Goal: Transaction & Acquisition: Book appointment/travel/reservation

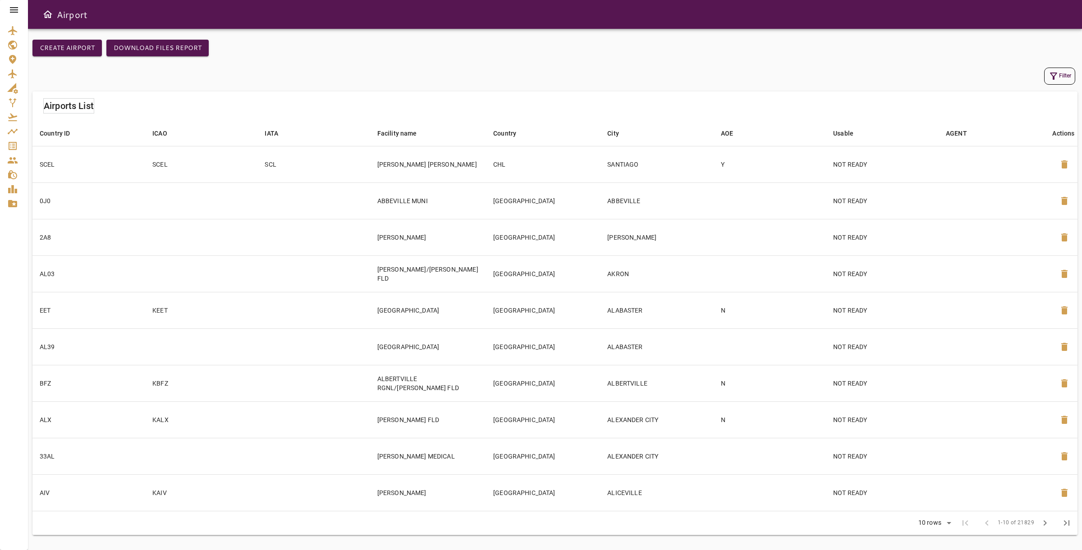
click at [368, 103] on div "Airports List" at bounding box center [554, 105] width 1045 height 29
click at [407, 52] on div "Create airport Download Files Report" at bounding box center [554, 53] width 1045 height 26
click at [7, 17] on div at bounding box center [14, 10] width 28 height 20
click at [18, 5] on icon at bounding box center [14, 10] width 11 height 11
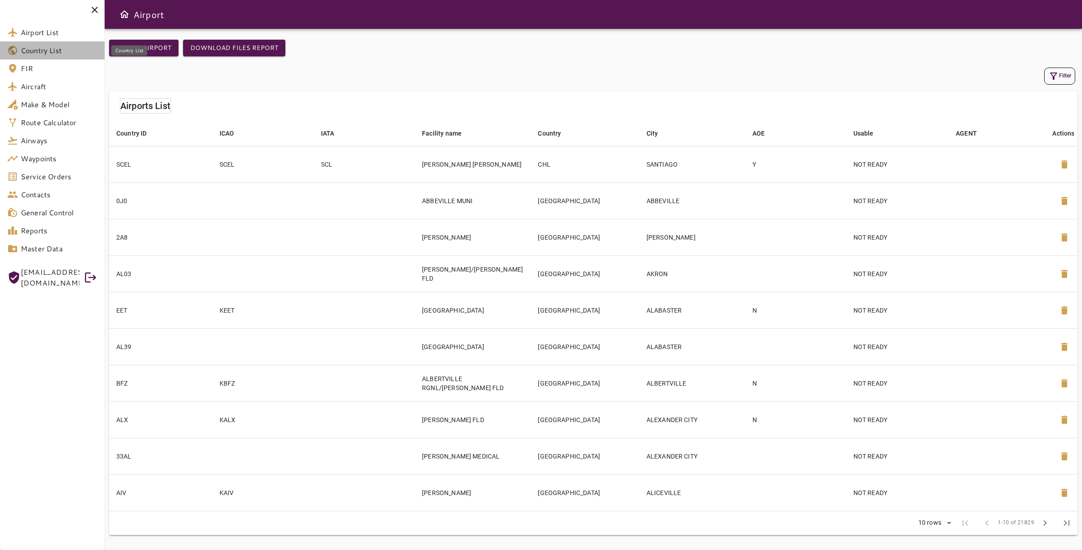
click at [51, 52] on span "Country List" at bounding box center [59, 50] width 77 height 11
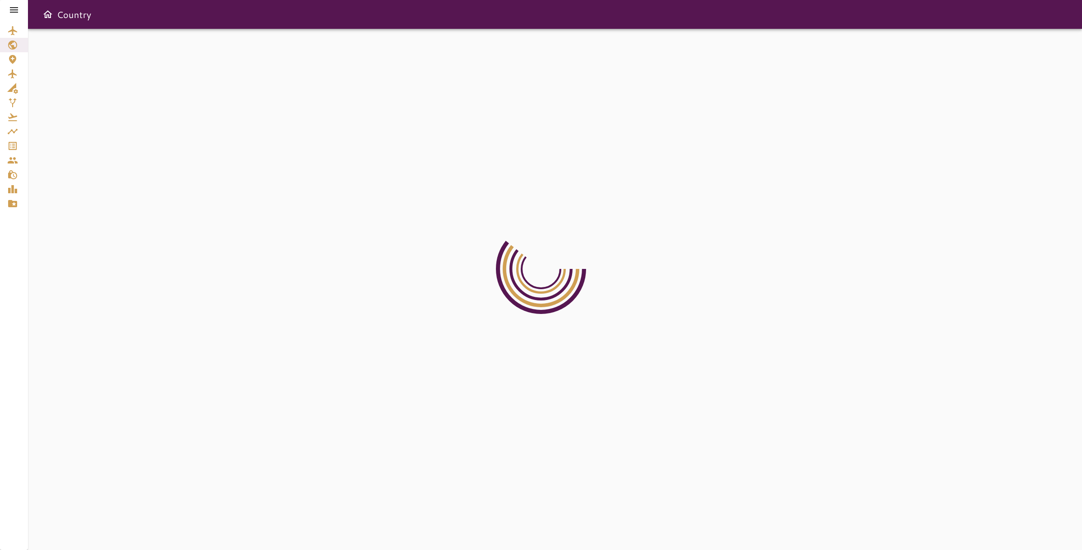
click at [15, 8] on icon at bounding box center [14, 10] width 11 height 11
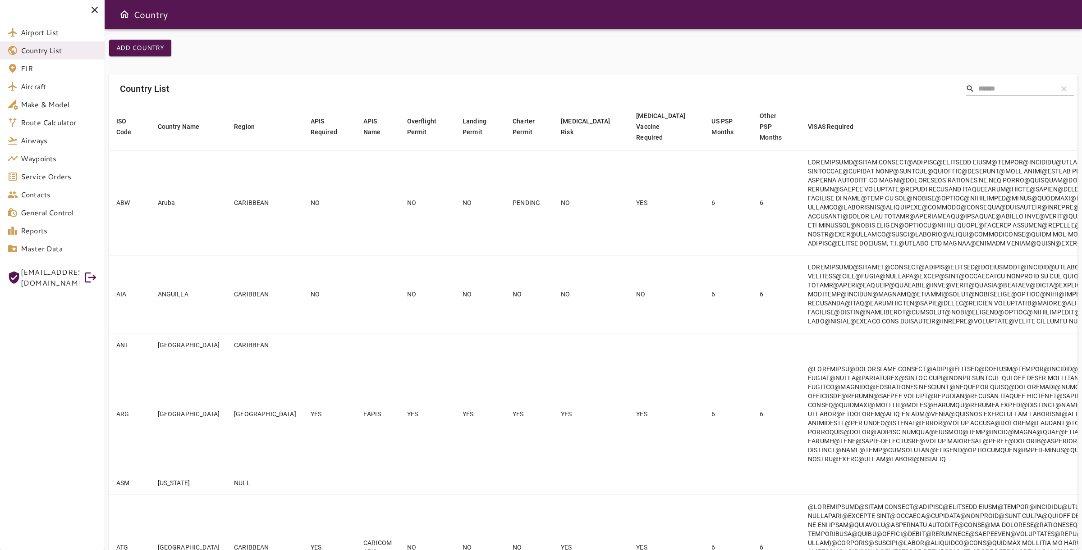
click at [1013, 82] on input "Search" at bounding box center [1014, 89] width 72 height 14
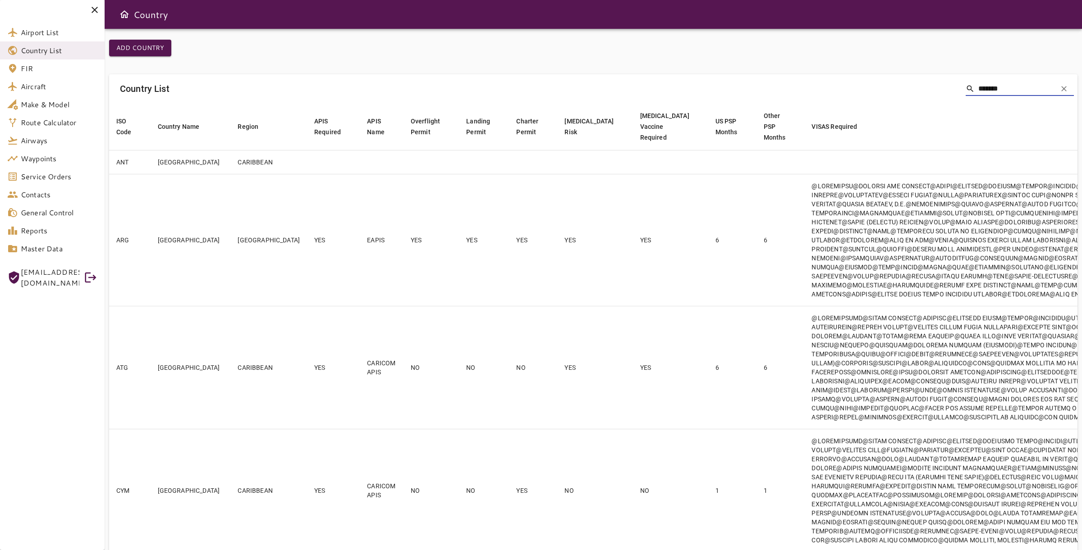
type input "********"
click at [996, 92] on input "****" at bounding box center [1014, 89] width 72 height 14
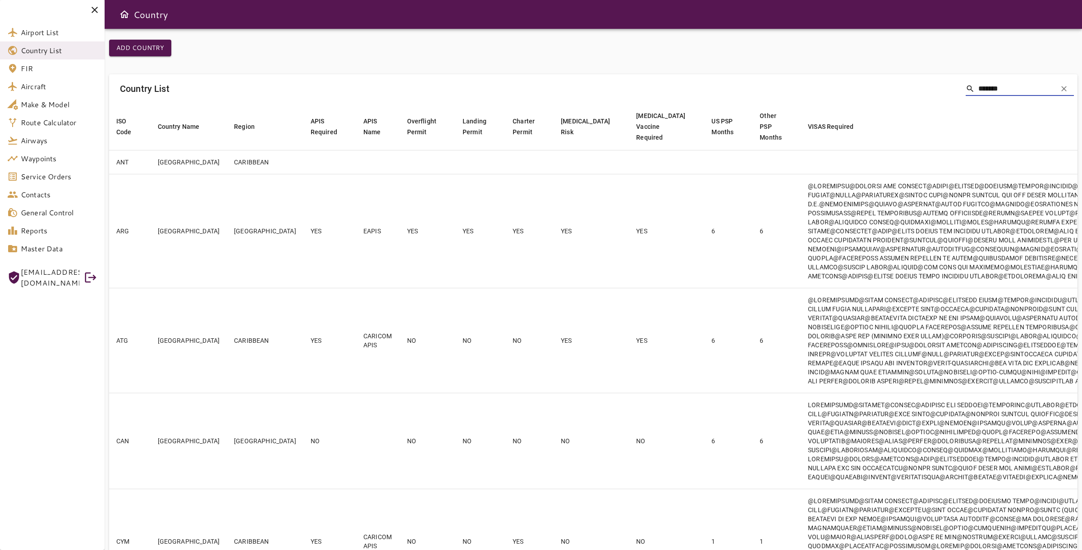
type input "********"
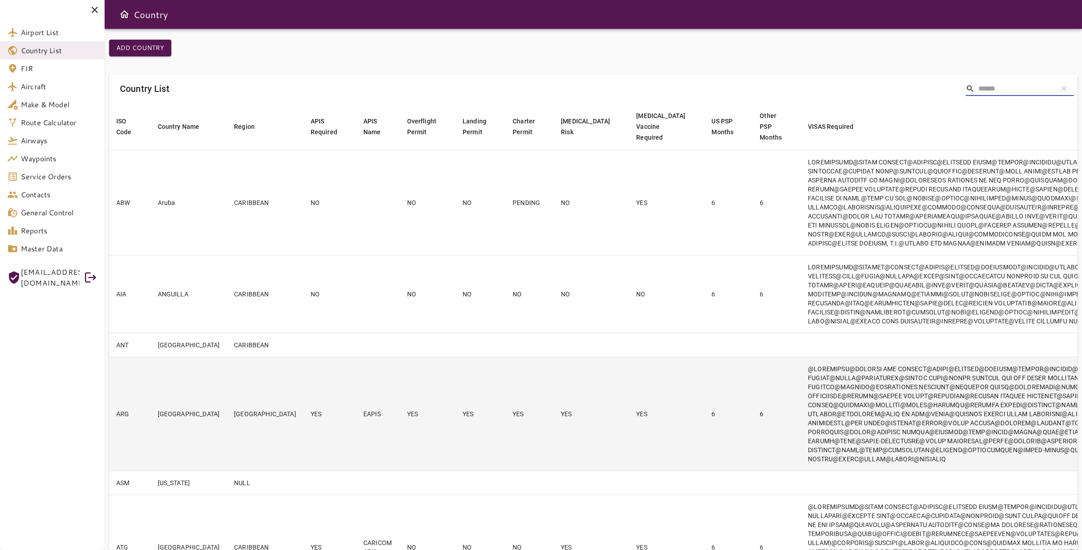
paste input "**********"
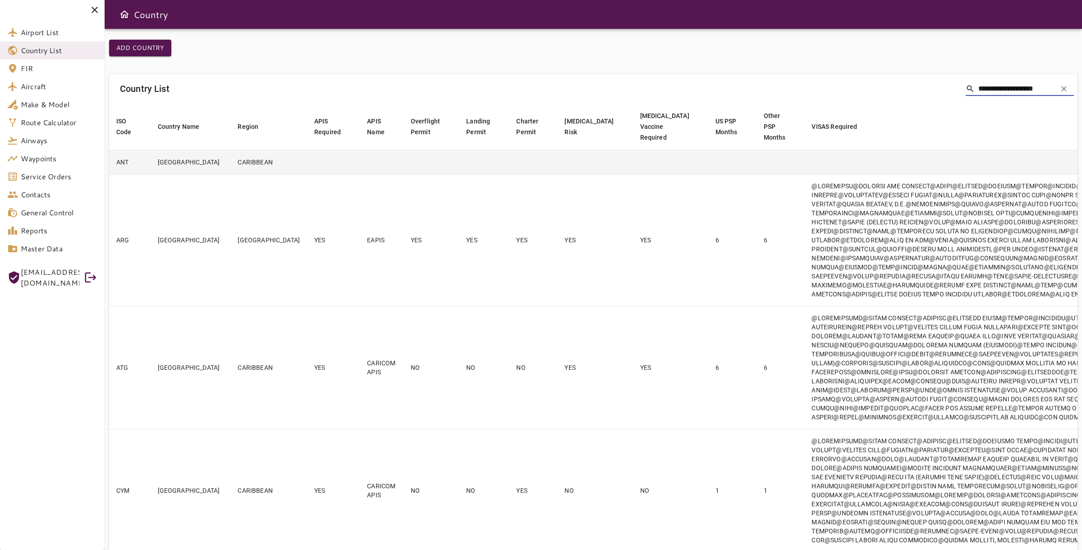
type input "**********"
click at [176, 172] on td "Netherlands Antilles" at bounding box center [191, 162] width 80 height 24
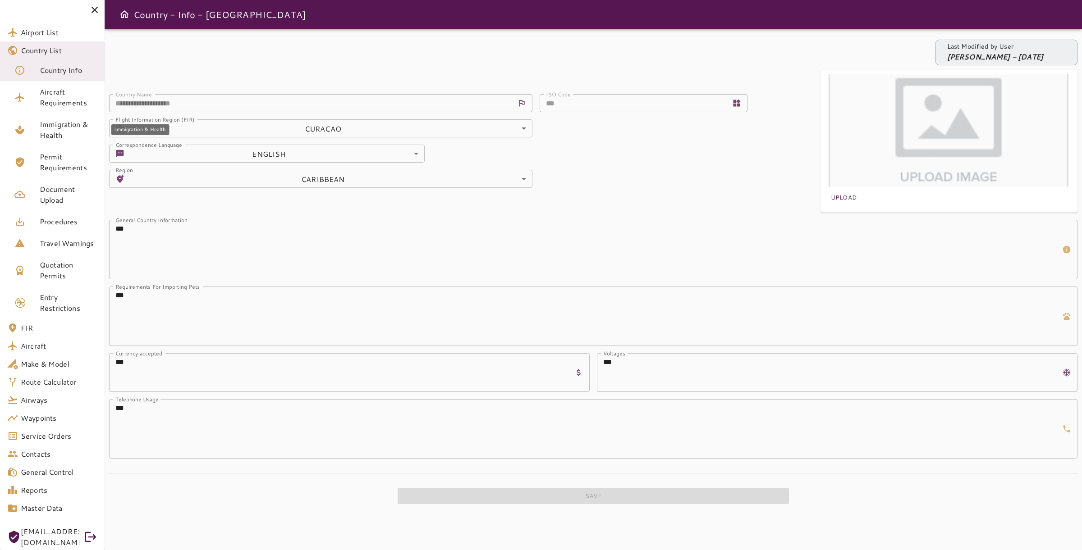
click at [77, 130] on span "Immigration & Health" at bounding box center [69, 130] width 58 height 22
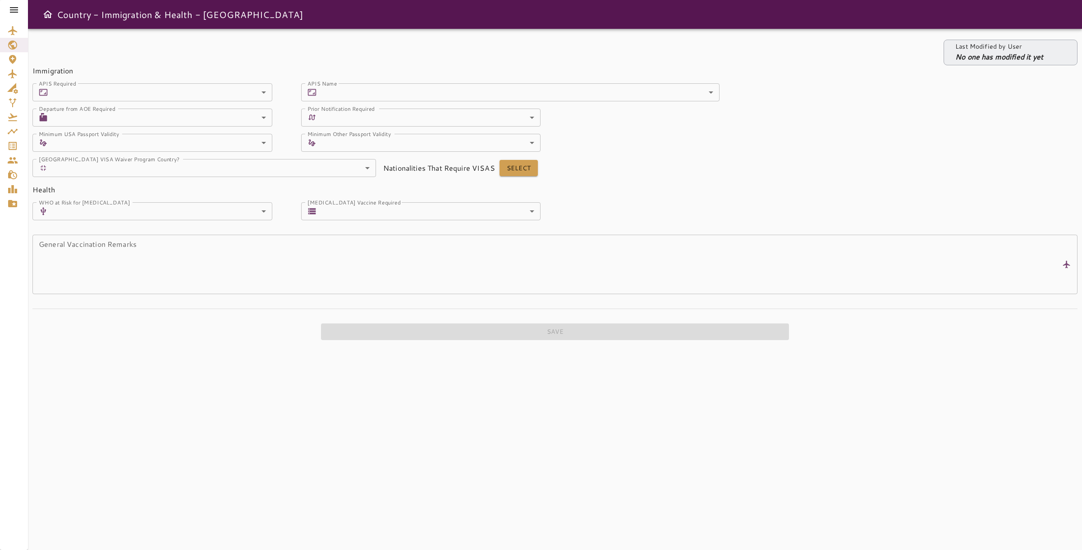
click at [381, 95] on body "Country - Immigration & Health - [GEOGRAPHIC_DATA] Last Modified by User No one…" at bounding box center [541, 275] width 1082 height 550
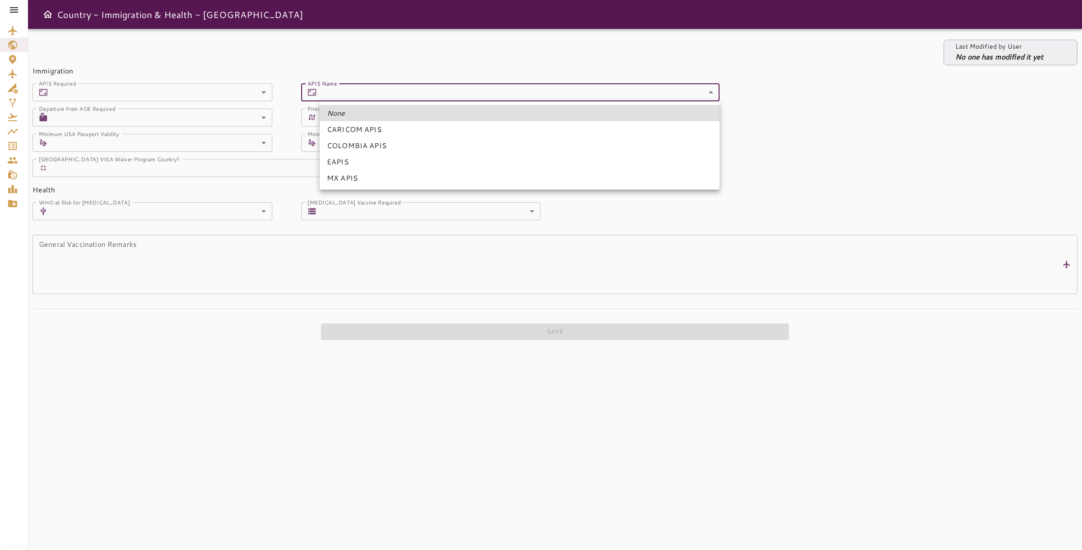
click at [389, 92] on body "Country - Immigration & Health - [GEOGRAPHIC_DATA] Last Modified by User No one…" at bounding box center [541, 275] width 1082 height 550
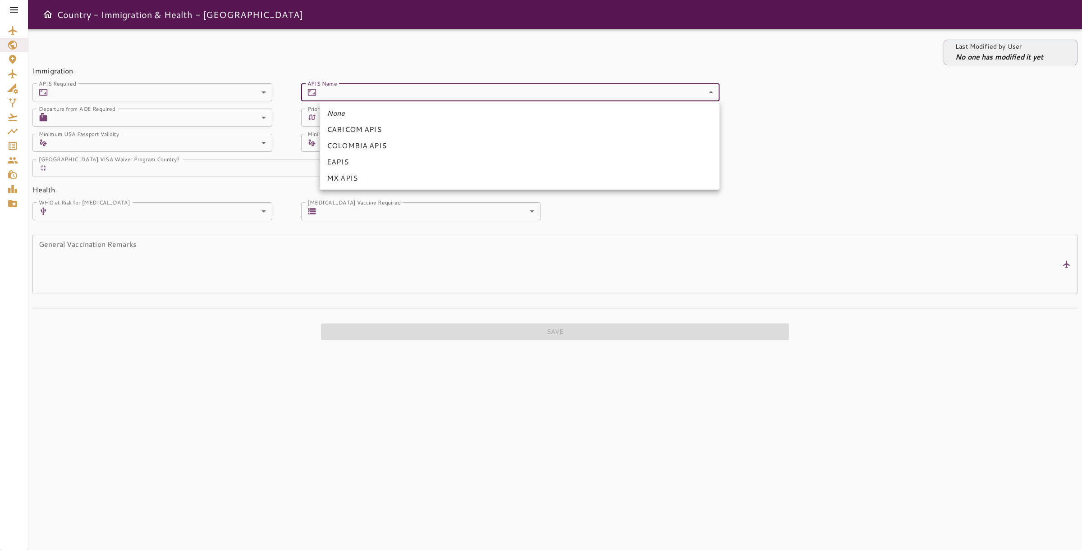
click at [281, 238] on div at bounding box center [541, 275] width 1082 height 550
click at [360, 92] on body "Country - Immigration & Health - [GEOGRAPHIC_DATA] Last Modified by User No one…" at bounding box center [541, 275] width 1082 height 550
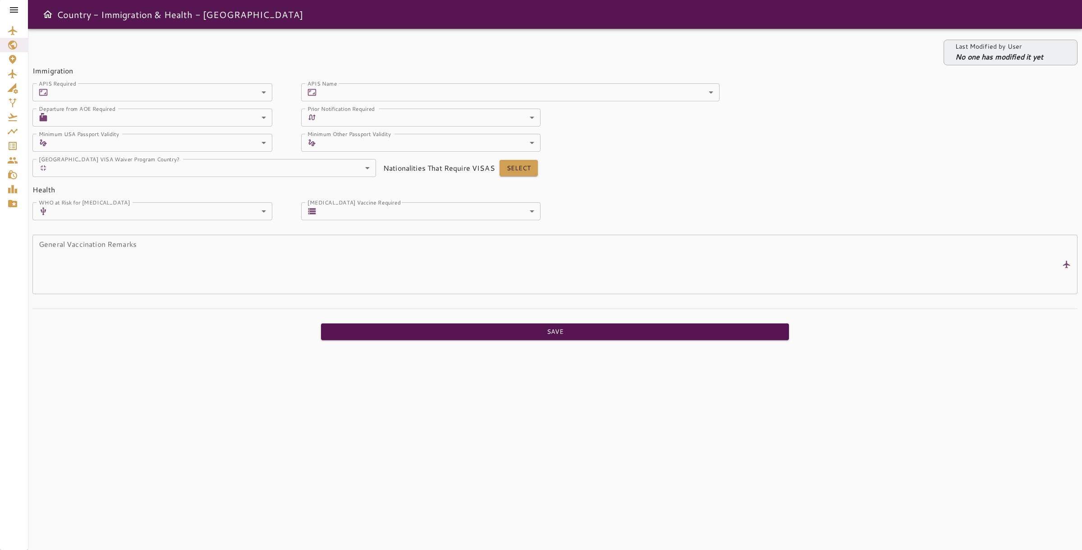
click at [14, 9] on icon at bounding box center [14, 10] width 11 height 11
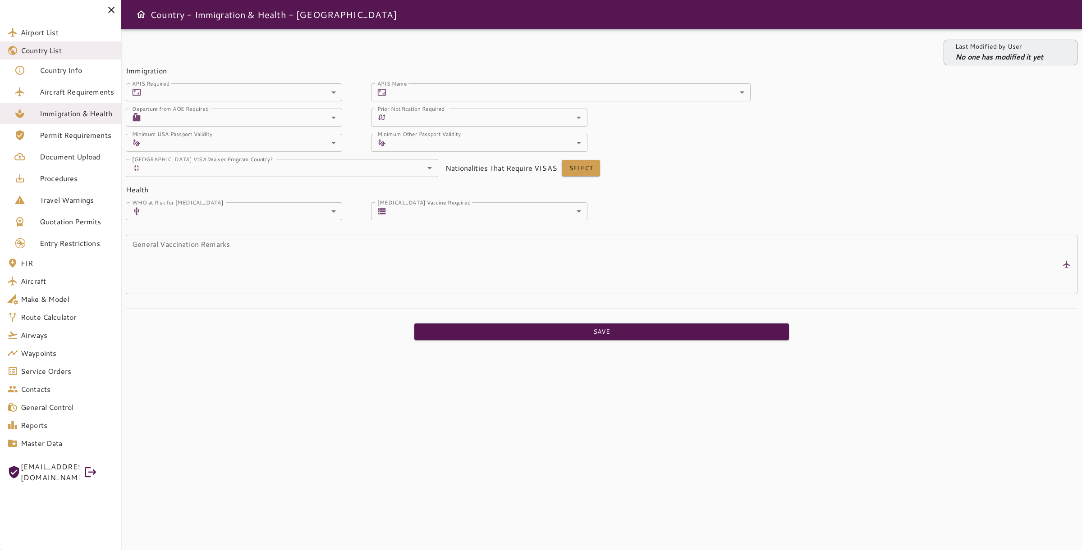
click at [279, 351] on div "Last Modified by User No one has modified it yet Immigration APIS Required ​ ​ …" at bounding box center [601, 289] width 960 height 521
drag, startPoint x: 149, startPoint y: 14, endPoint x: 328, endPoint y: 22, distance: 179.1
click at [324, 18] on div "Country - Immigration & Health - [GEOGRAPHIC_DATA]" at bounding box center [601, 14] width 960 height 29
drag, startPoint x: 288, startPoint y: 13, endPoint x: 153, endPoint y: 13, distance: 135.2
click at [153, 13] on h6 "Country - Immigration & Health - [GEOGRAPHIC_DATA]" at bounding box center [273, 14] width 247 height 14
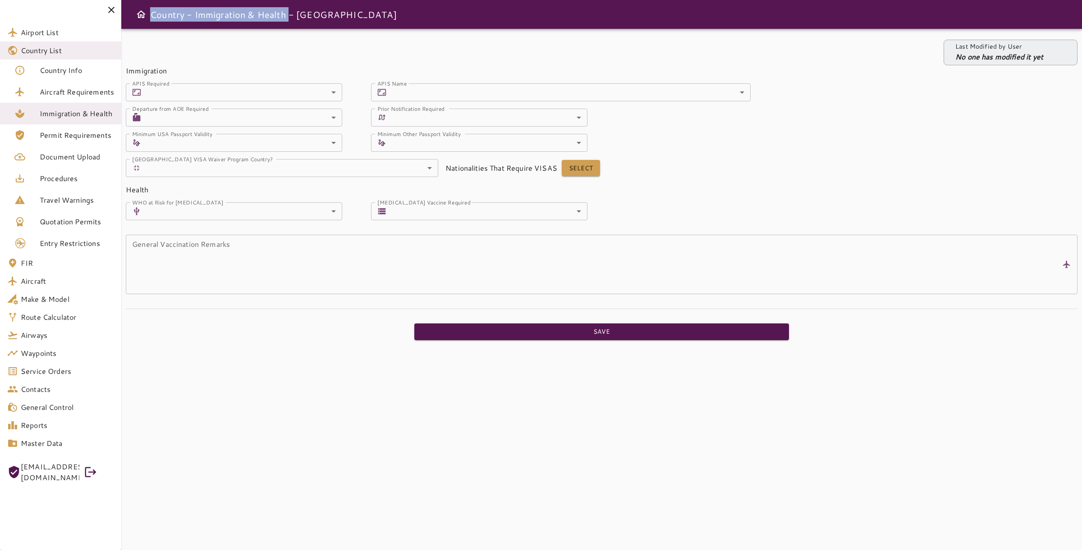
copy h6 "Country - Immigration & Health"
click at [219, 42] on div "Last Modified by User No one has modified it yet" at bounding box center [601, 53] width 951 height 26
drag, startPoint x: 297, startPoint y: 15, endPoint x: 387, endPoint y: 15, distance: 90.1
click at [387, 15] on div "Country - Immigration & Health - [GEOGRAPHIC_DATA]" at bounding box center [601, 14] width 960 height 29
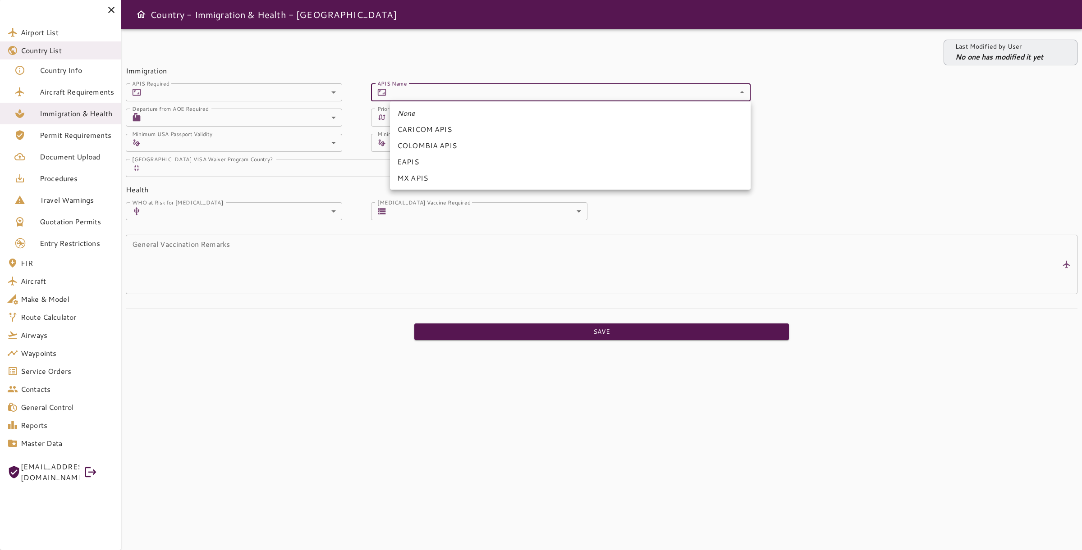
click at [479, 88] on body "Airport List Country List Country Info Aircraft Requirements Immigration & Heal…" at bounding box center [541, 275] width 1082 height 550
click at [233, 47] on div at bounding box center [541, 275] width 1082 height 550
click at [490, 87] on body "Airport List Country List Country Info Aircraft Requirements Immigration & Heal…" at bounding box center [541, 275] width 1082 height 550
click at [456, 59] on div at bounding box center [541, 275] width 1082 height 550
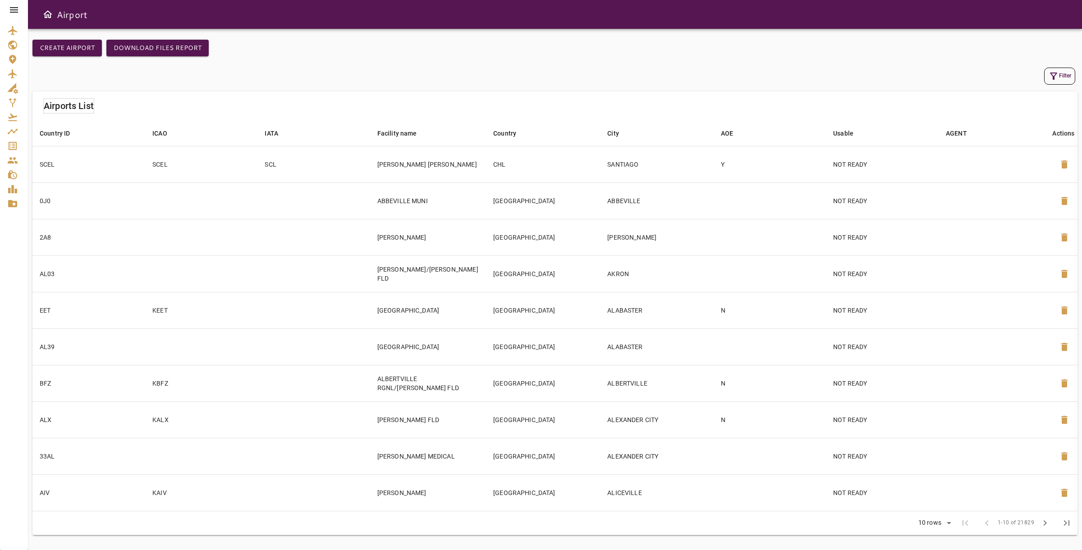
click at [16, 9] on icon at bounding box center [14, 9] width 8 height 5
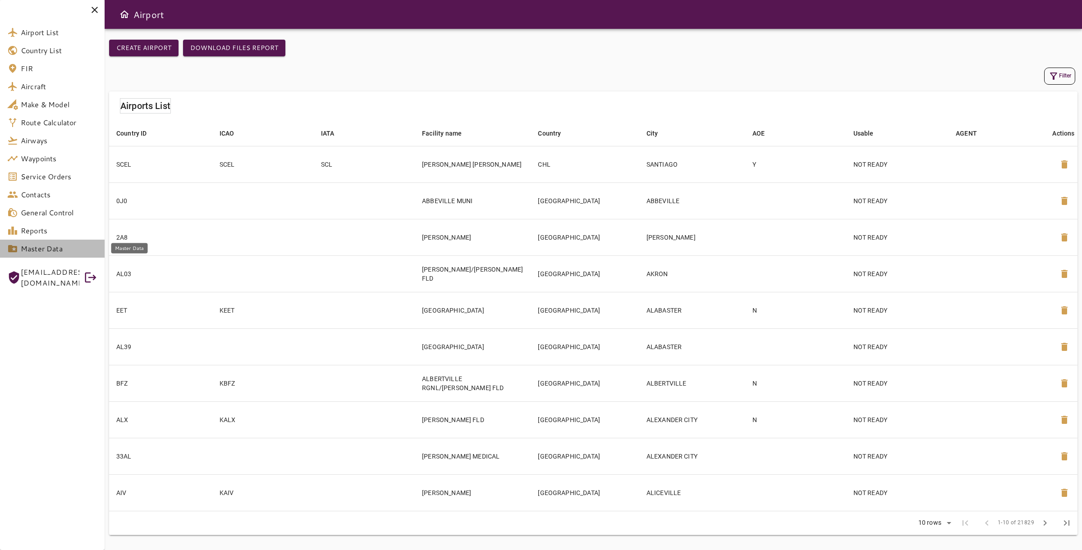
click at [46, 247] on span "Master Data" at bounding box center [59, 248] width 77 height 11
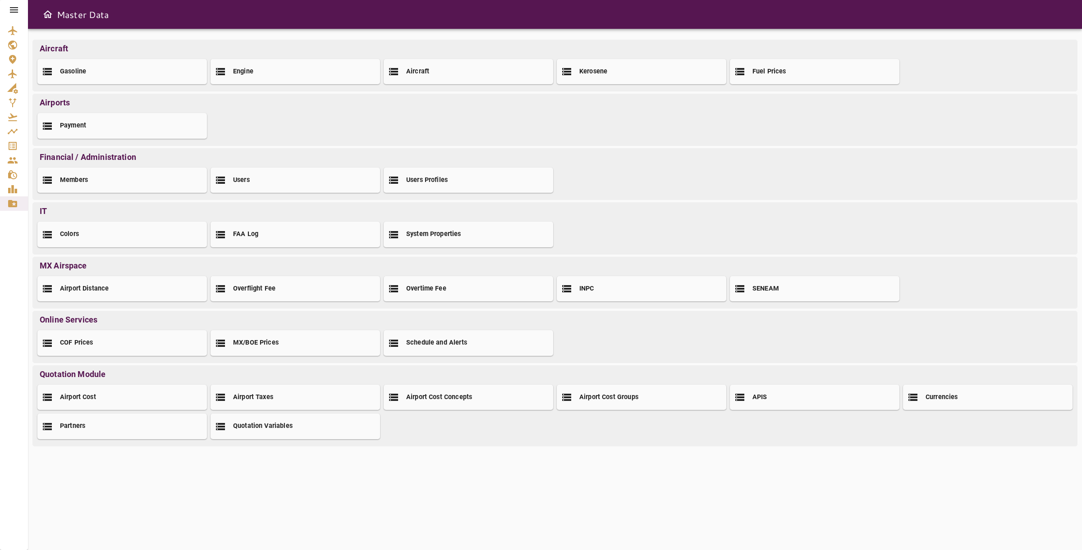
click at [722, 190] on div "Members Users Users Profiles" at bounding box center [553, 178] width 1038 height 29
click at [756, 390] on div "APIS" at bounding box center [814, 397] width 169 height 25
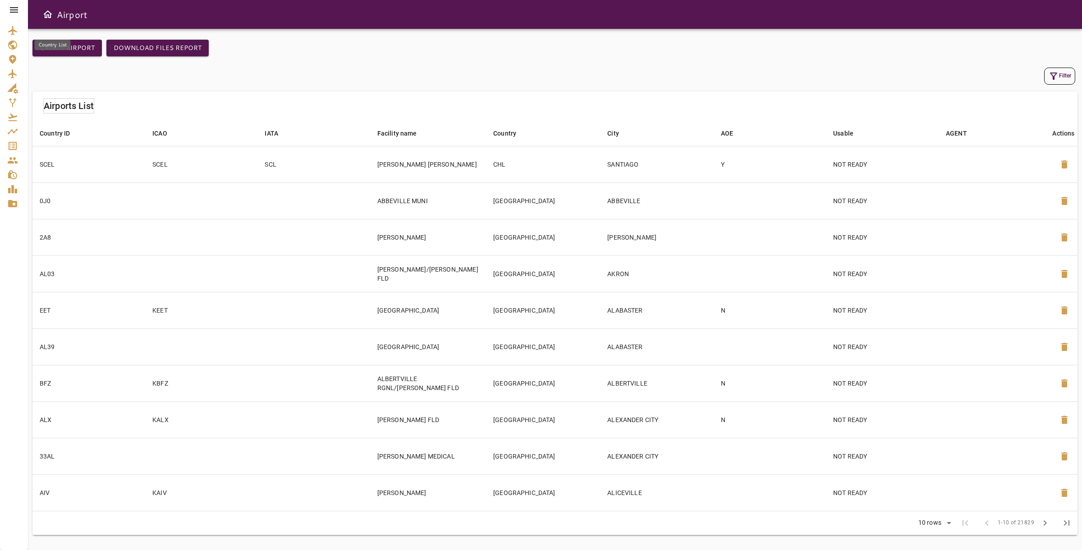
click at [17, 42] on icon "Country List" at bounding box center [12, 45] width 11 height 11
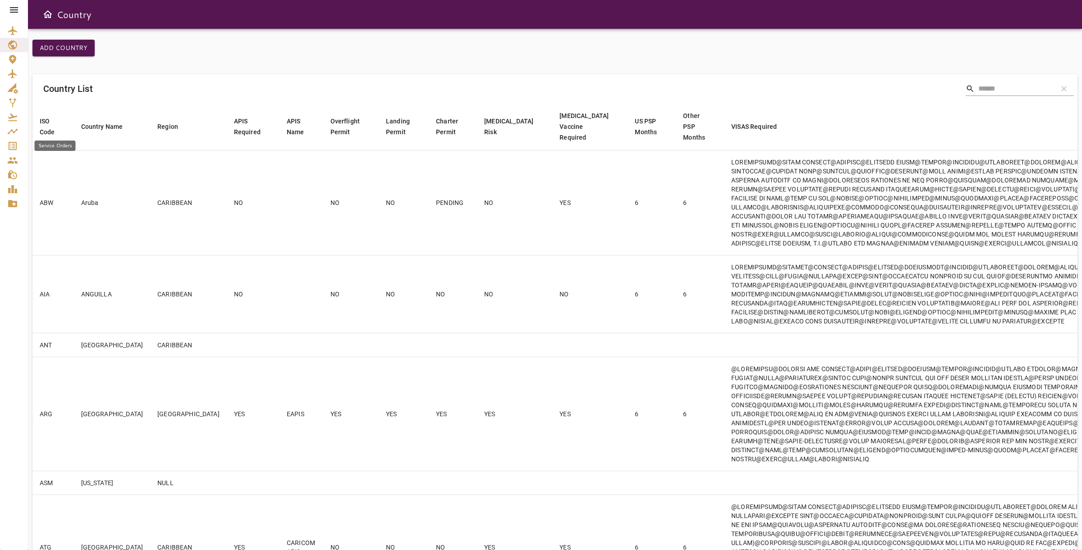
click at [18, 147] on icon "Service Orders" at bounding box center [12, 146] width 11 height 11
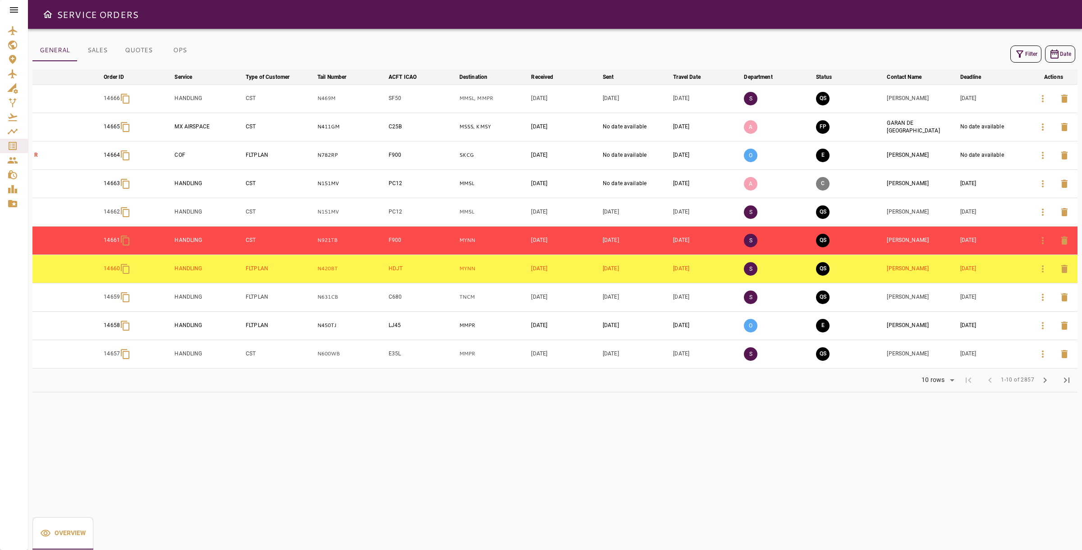
click at [1030, 59] on button "Filter" at bounding box center [1025, 54] width 31 height 17
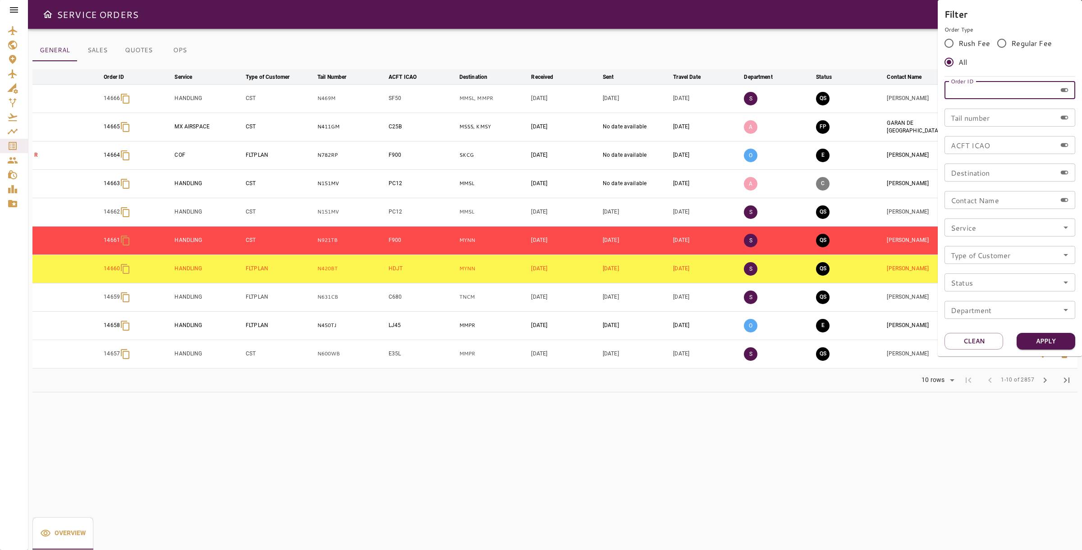
click at [983, 96] on input "Order ID" at bounding box center [1000, 90] width 112 height 18
type input "*****"
click at [1054, 341] on button "Apply" at bounding box center [1045, 341] width 59 height 17
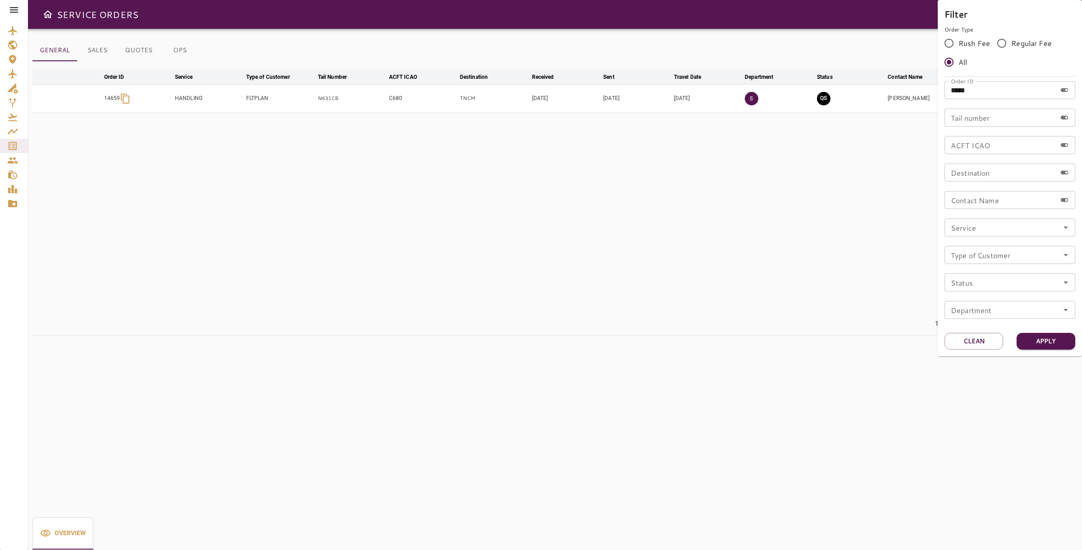
click at [581, 155] on div at bounding box center [541, 275] width 1082 height 550
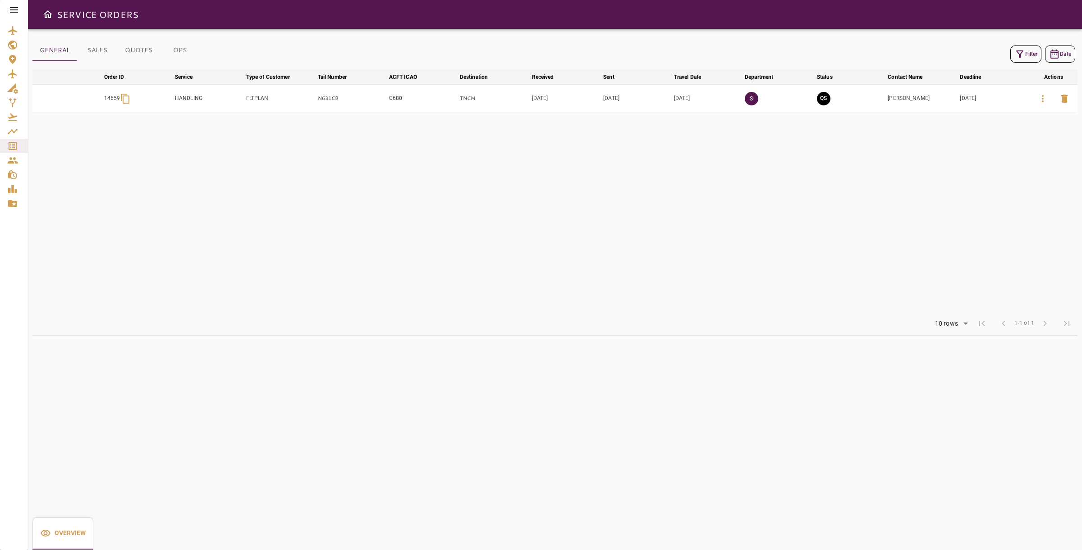
click at [1042, 100] on icon "button" at bounding box center [1042, 98] width 11 height 11
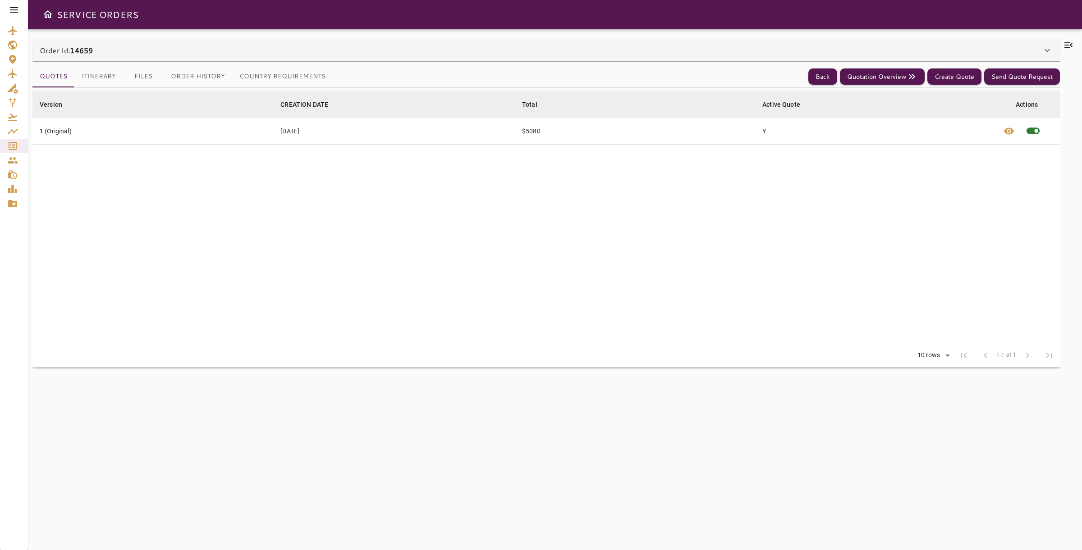
click at [904, 57] on div "Order Id: 14659" at bounding box center [545, 51] width 1027 height 22
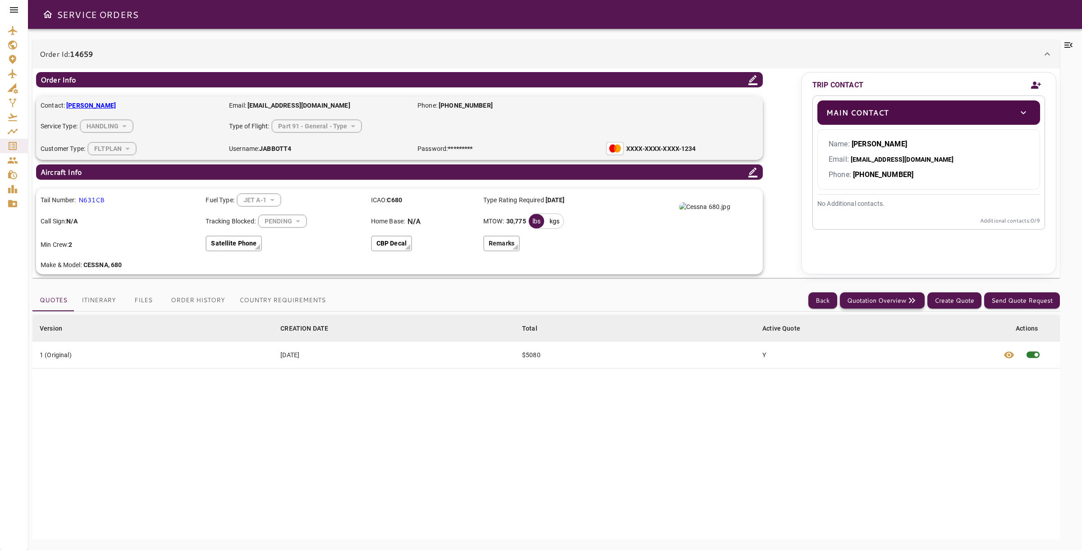
click at [882, 297] on button "Quotation Overview" at bounding box center [882, 301] width 85 height 17
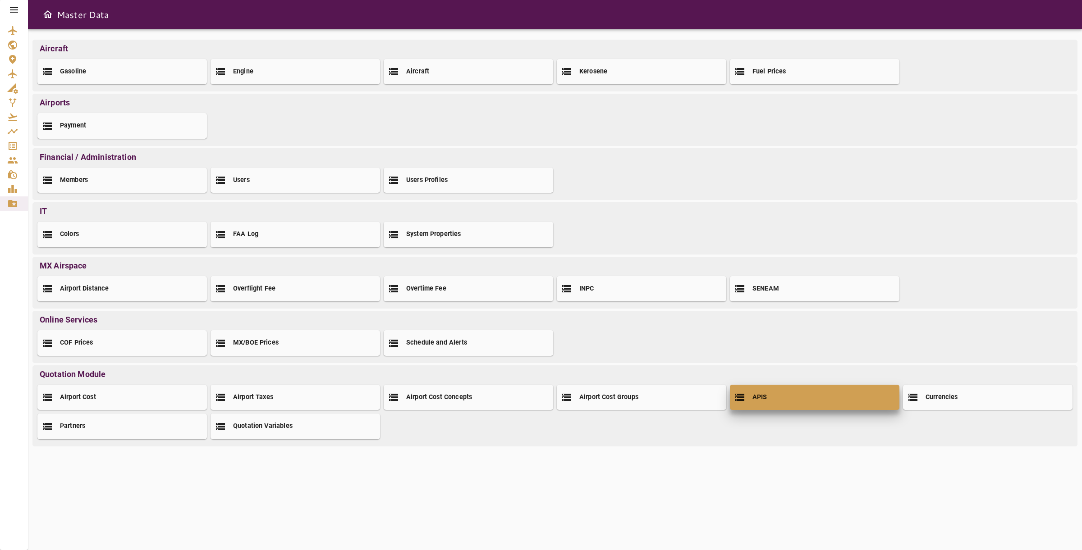
click at [780, 402] on div "APIS" at bounding box center [814, 397] width 169 height 25
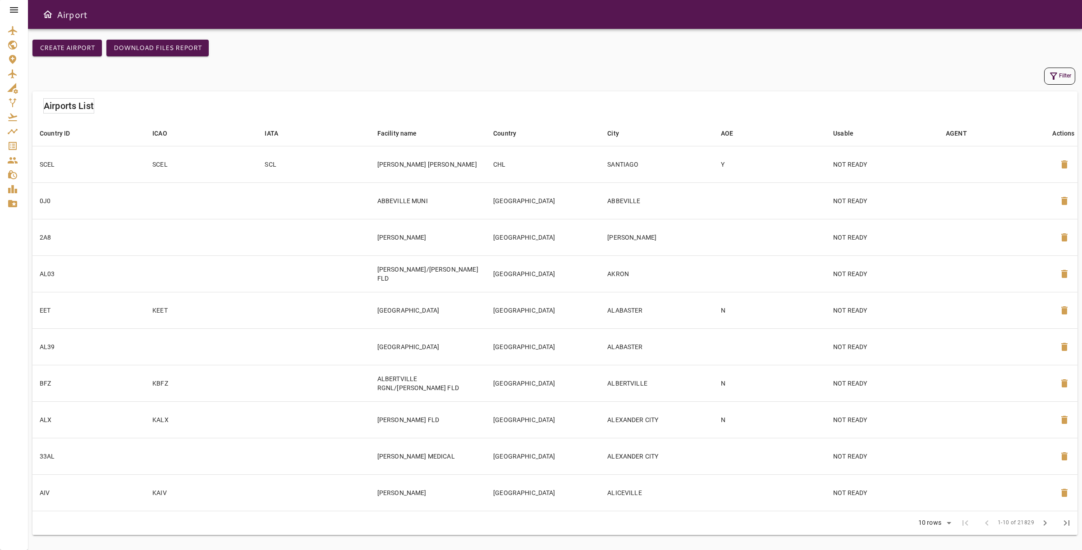
click at [1062, 63] on div "Create airport Download Files Report" at bounding box center [554, 53] width 1045 height 26
click at [1053, 72] on icon "button" at bounding box center [1053, 76] width 11 height 11
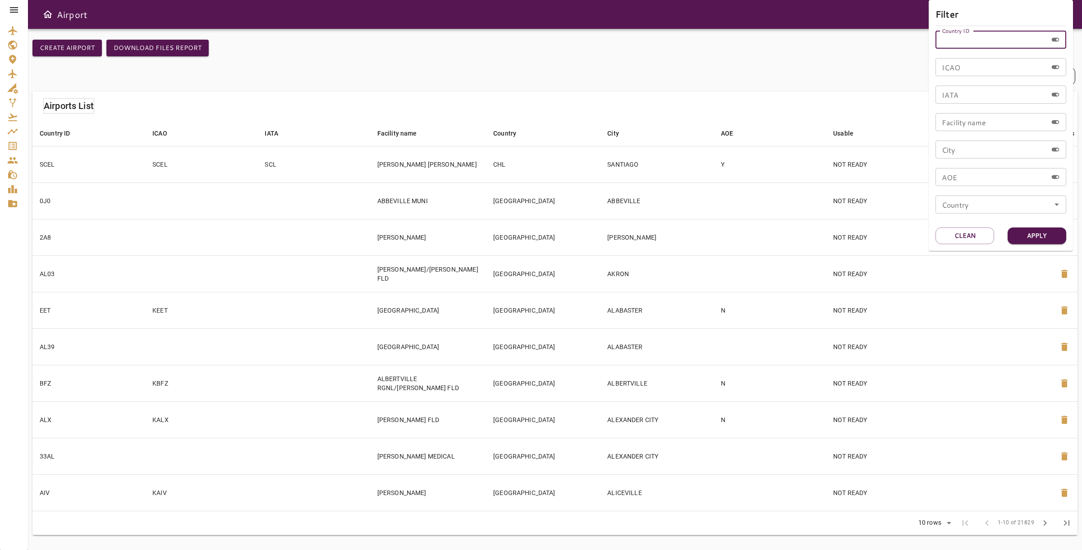
click at [987, 43] on input "Country ID" at bounding box center [991, 40] width 112 height 18
type input "*****"
type input "********"
click at [1027, 238] on button "Apply" at bounding box center [1036, 236] width 59 height 17
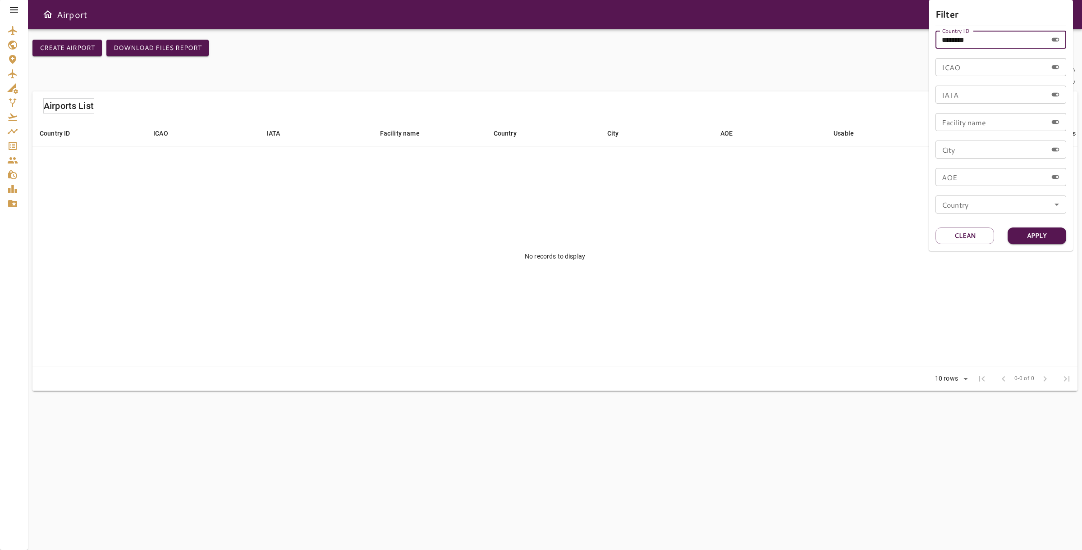
click at [984, 45] on input "********" at bounding box center [991, 40] width 112 height 18
type input "**********"
click at [963, 199] on div "Country Country" at bounding box center [1000, 205] width 131 height 18
click at [970, 203] on input "Country" at bounding box center [1000, 204] width 125 height 13
click at [17, 3] on div at bounding box center [541, 275] width 1082 height 550
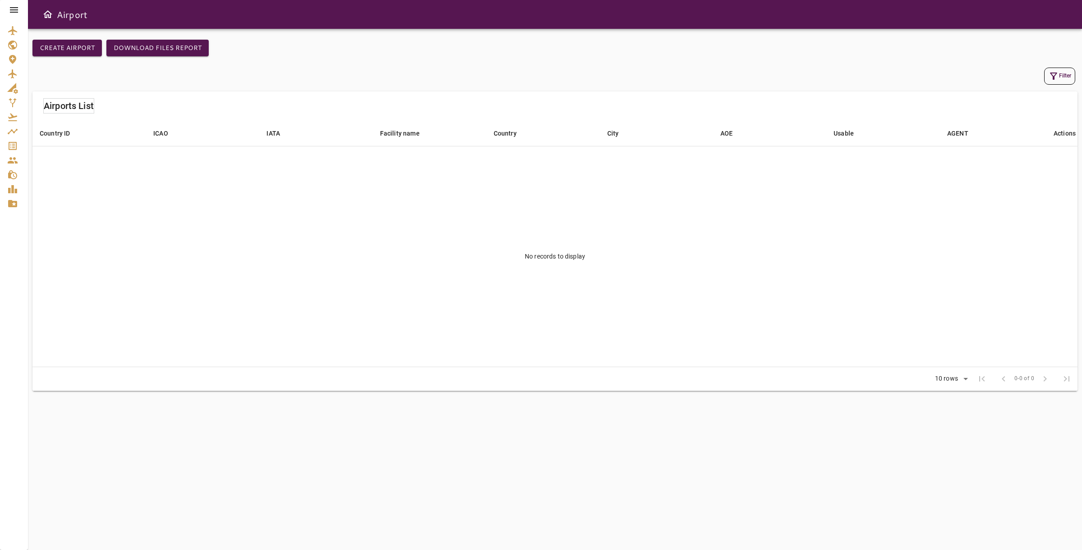
click at [12, 14] on icon at bounding box center [14, 10] width 11 height 11
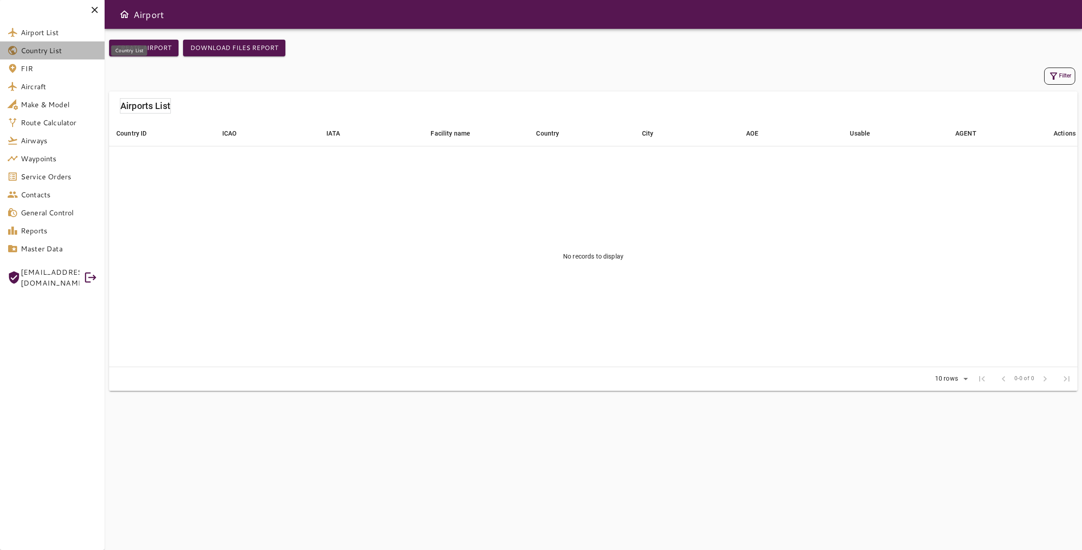
click at [57, 50] on span "Country List" at bounding box center [59, 50] width 77 height 11
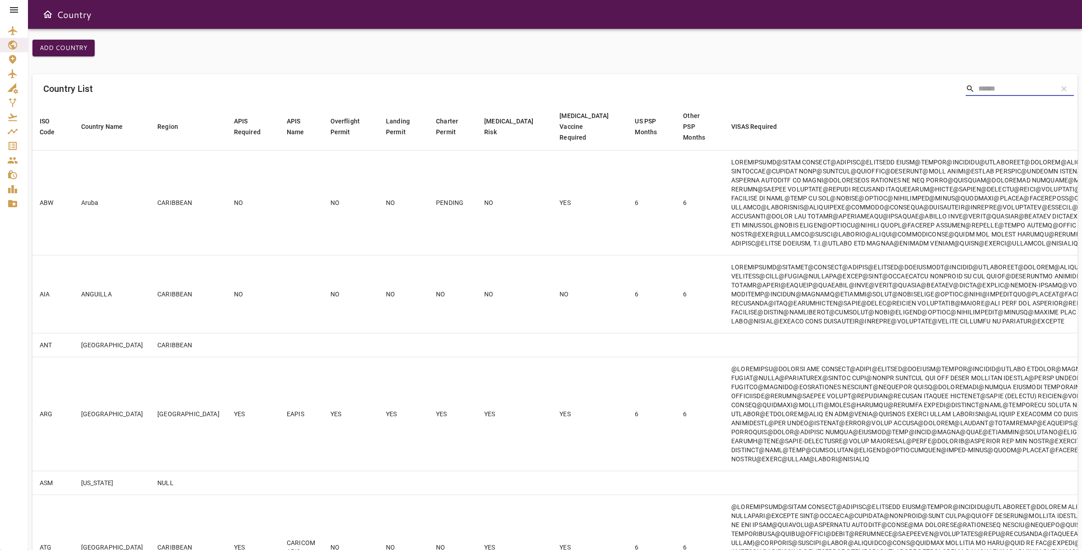
click at [1042, 93] on input "Search" at bounding box center [1014, 89] width 72 height 14
paste input "**********"
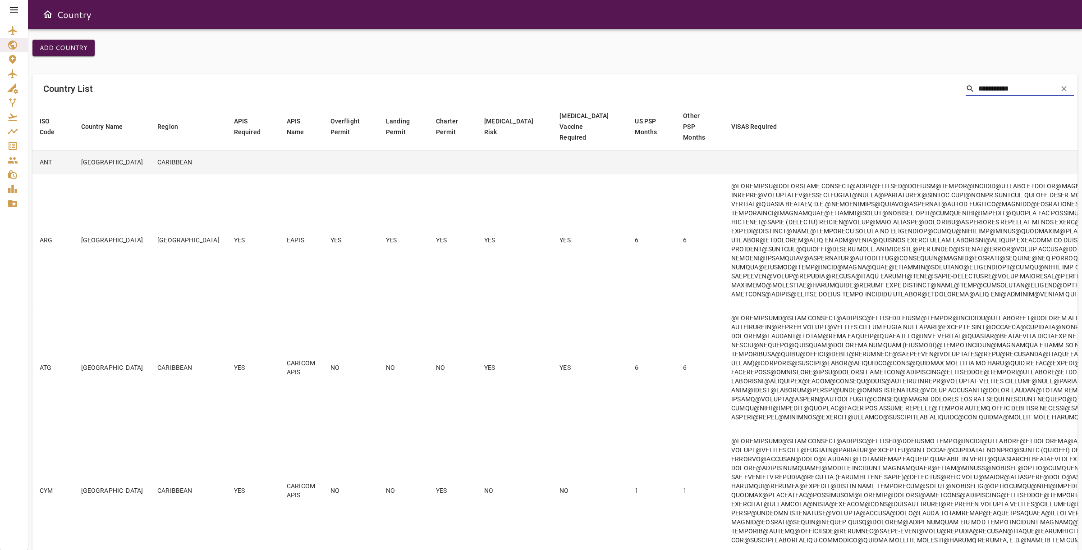
type input "**********"
click at [150, 174] on td "CARIBBEAN" at bounding box center [188, 162] width 77 height 24
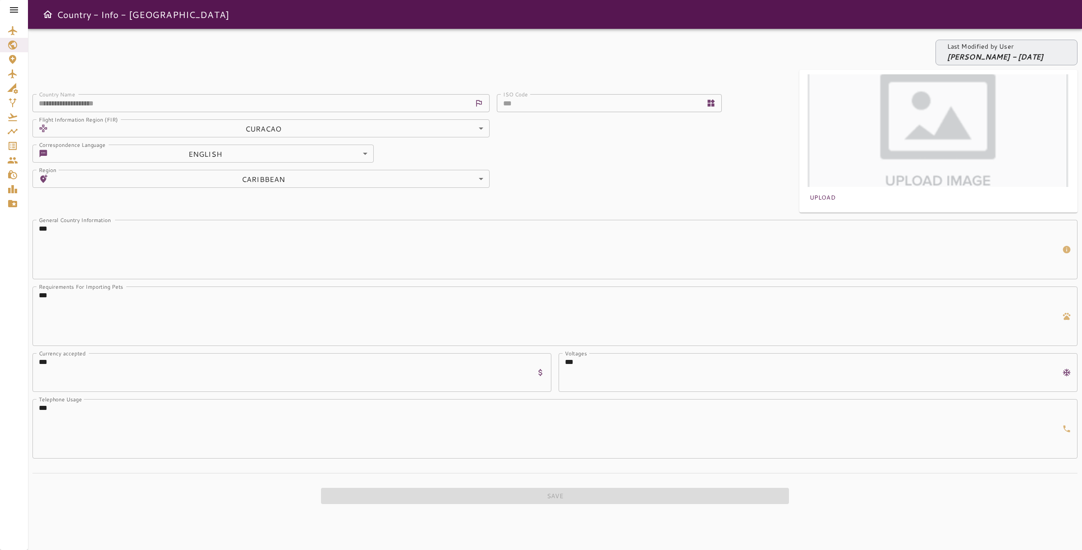
click at [14, 5] on icon at bounding box center [14, 10] width 11 height 11
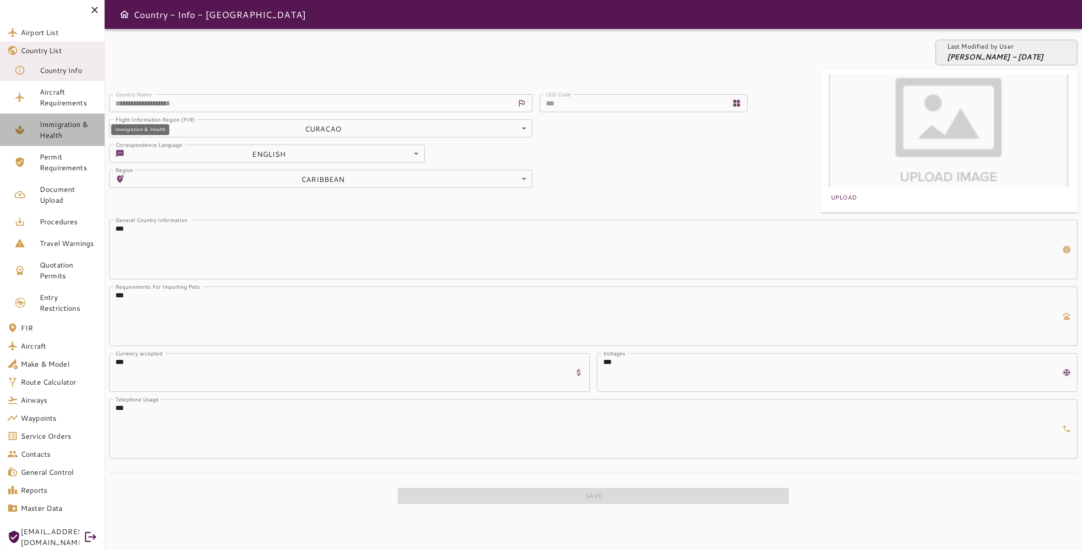
click at [58, 129] on span "Immigration & Health" at bounding box center [69, 130] width 58 height 22
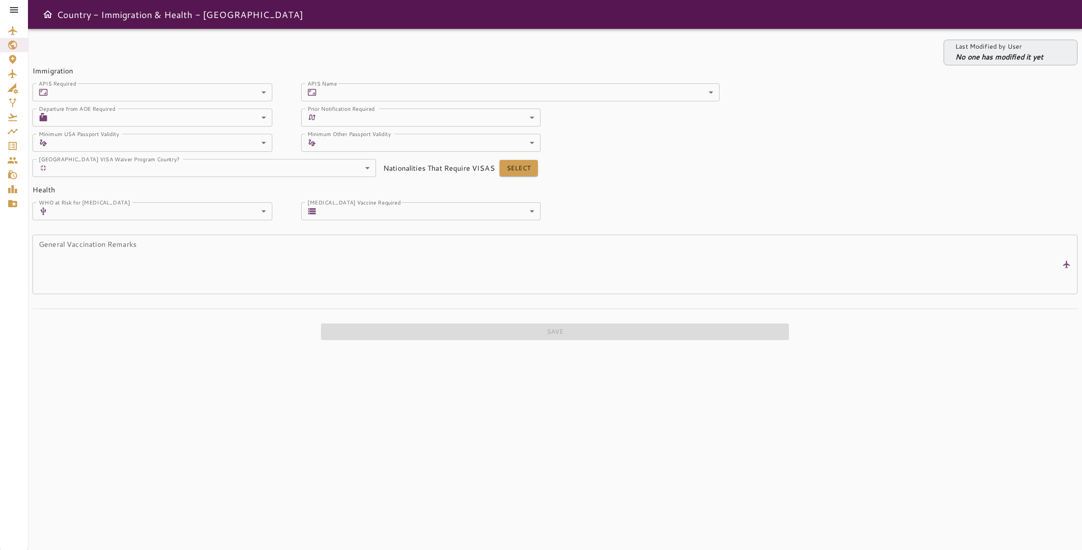
click at [426, 88] on body "Country - Immigration & Health - Netherlands Antilles Last Modified by User No …" at bounding box center [541, 275] width 1082 height 550
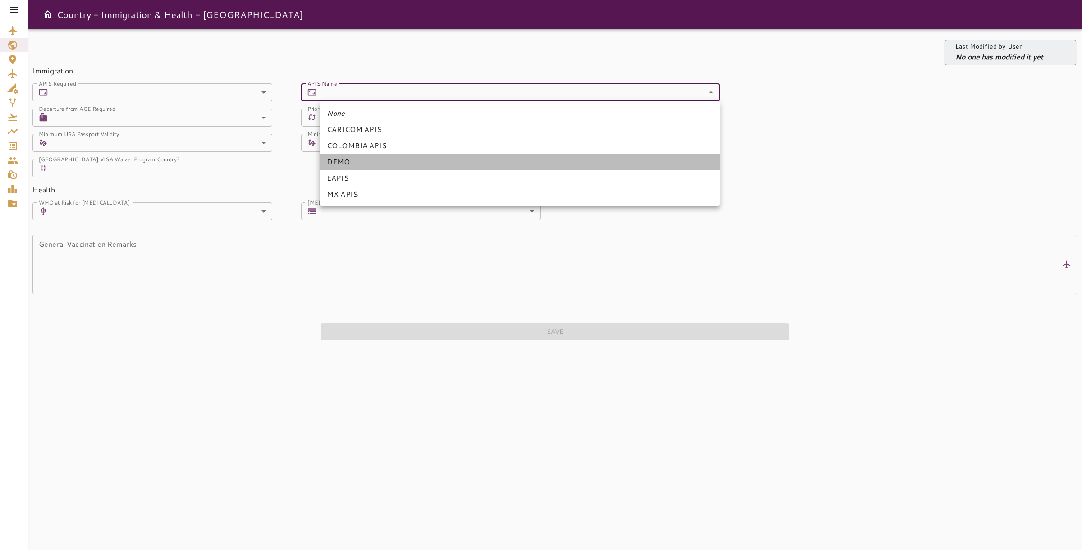
click at [346, 159] on li "DEMO" at bounding box center [520, 162] width 400 height 16
type input "****"
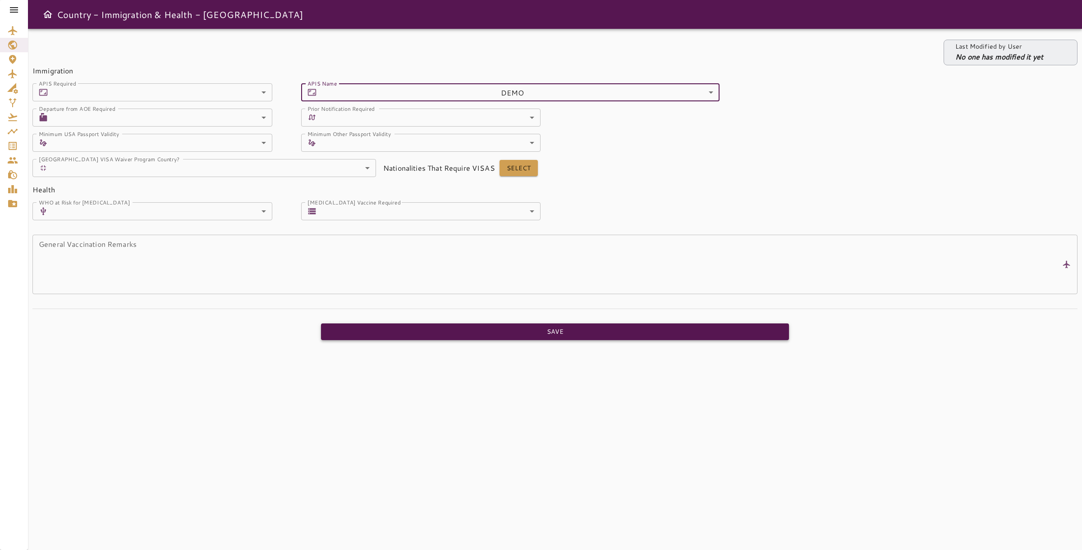
click at [544, 332] on button "Save" at bounding box center [555, 332] width 468 height 17
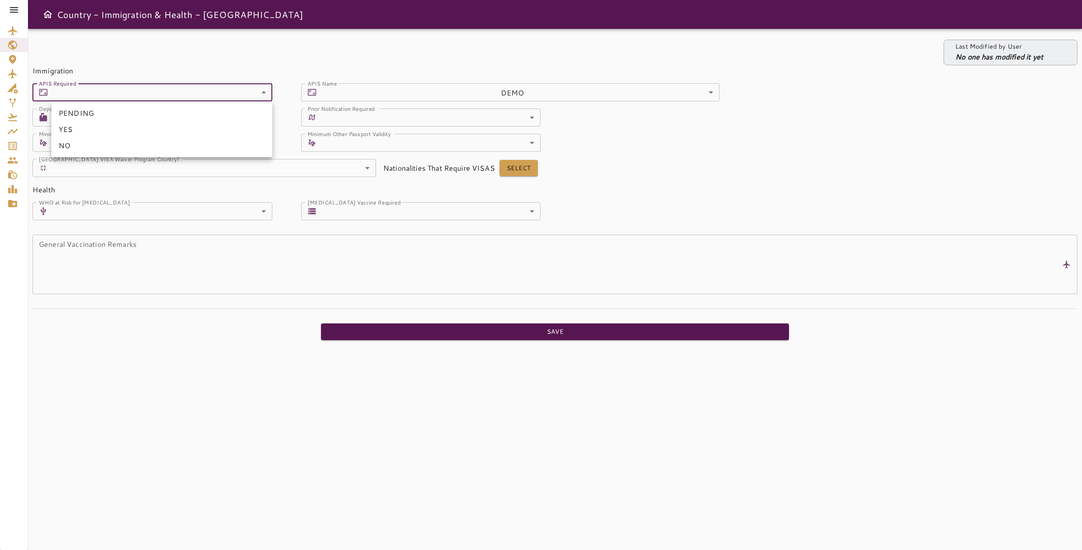
click at [157, 97] on body "Country - Immigration & Health - Netherlands Antilles Last Modified by User No …" at bounding box center [541, 275] width 1082 height 550
click at [119, 166] on div at bounding box center [541, 275] width 1082 height 550
click at [204, 100] on body "Country - Immigration & Health - Netherlands Antilles Last Modified by User No …" at bounding box center [541, 275] width 1082 height 550
click at [120, 244] on div at bounding box center [541, 275] width 1082 height 550
click at [192, 93] on body "Country - Immigration & Health - Netherlands Antilles Last Modified by User No …" at bounding box center [541, 275] width 1082 height 550
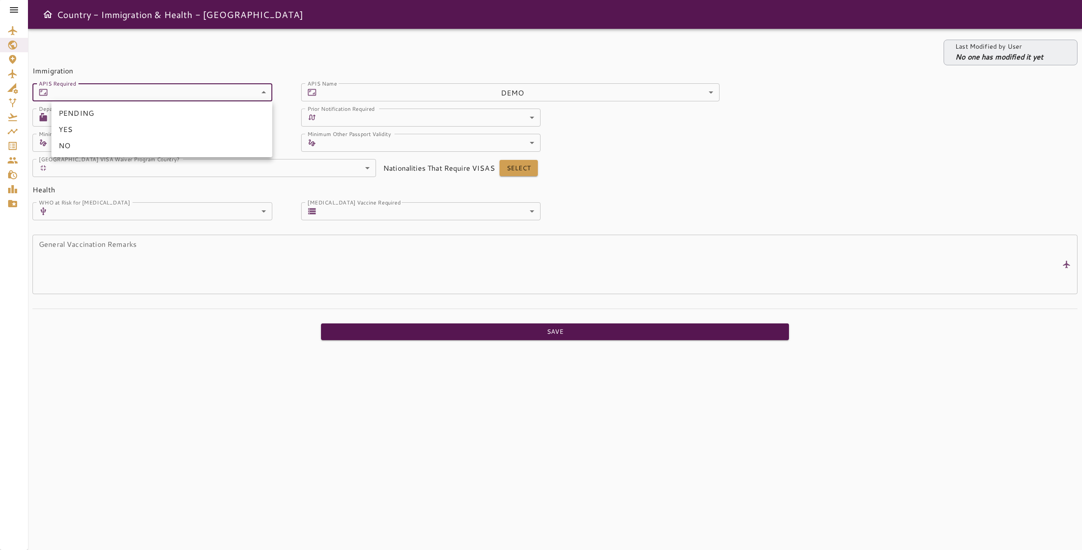
click at [527, 246] on div at bounding box center [541, 275] width 1082 height 550
click at [134, 259] on textarea "General Vaccination Remarks" at bounding box center [549, 265] width 1020 height 52
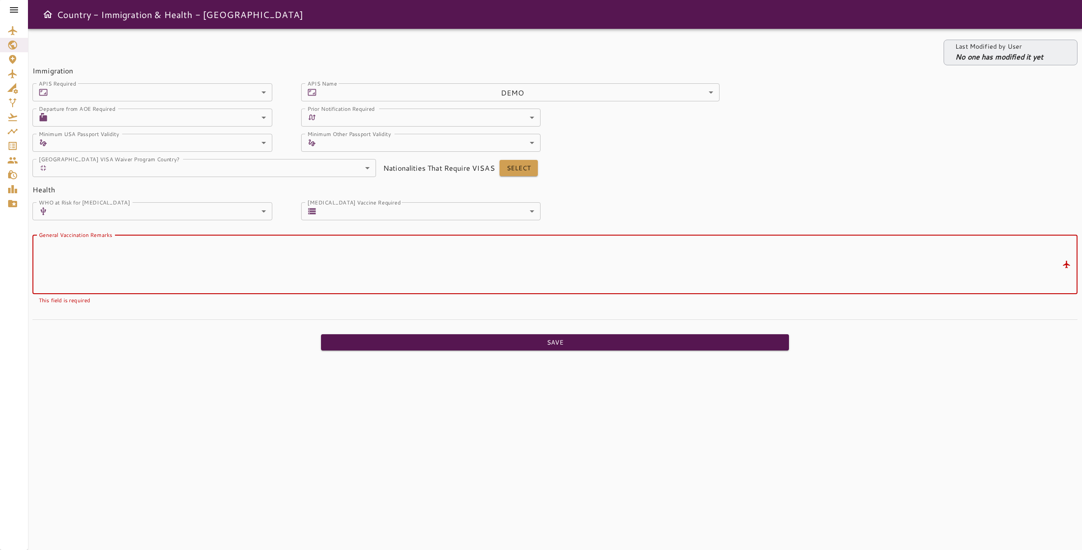
click at [435, 99] on body "Country - Immigration & Health - Netherlands Antilles Last Modified by User No …" at bounding box center [541, 275] width 1082 height 550
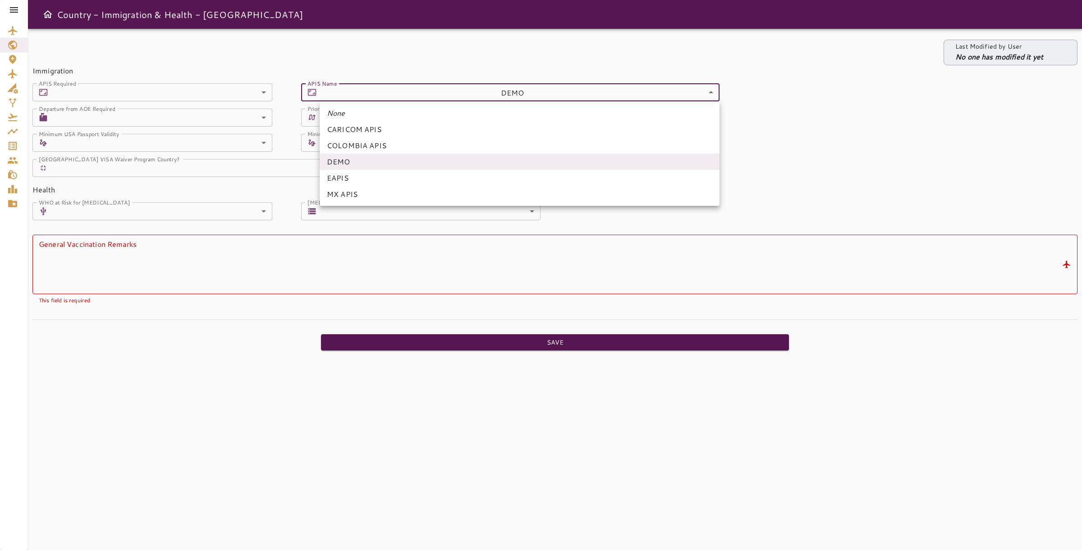
click at [765, 147] on div at bounding box center [541, 275] width 1082 height 550
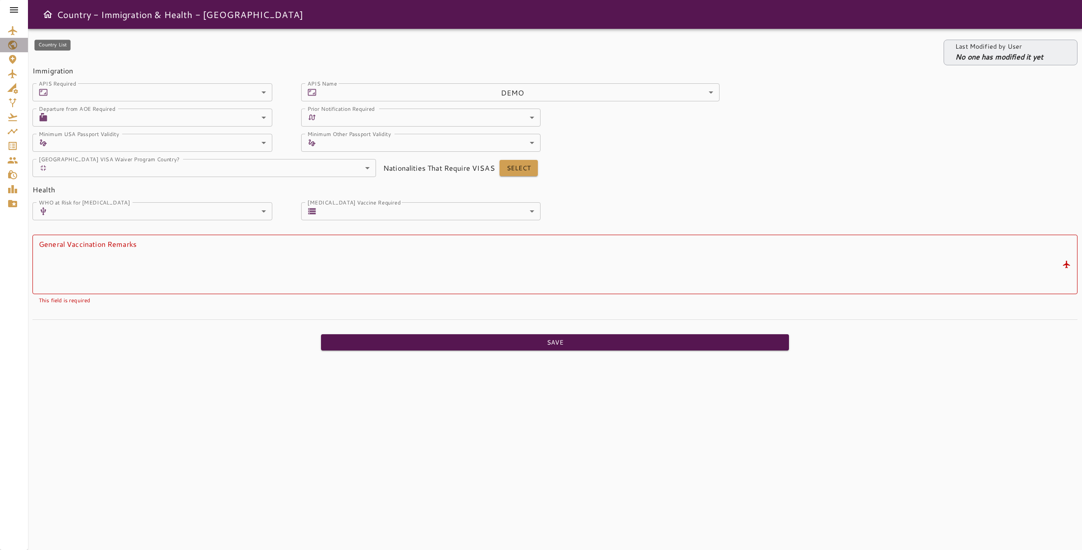
click at [5, 51] on link "Country List" at bounding box center [14, 45] width 28 height 14
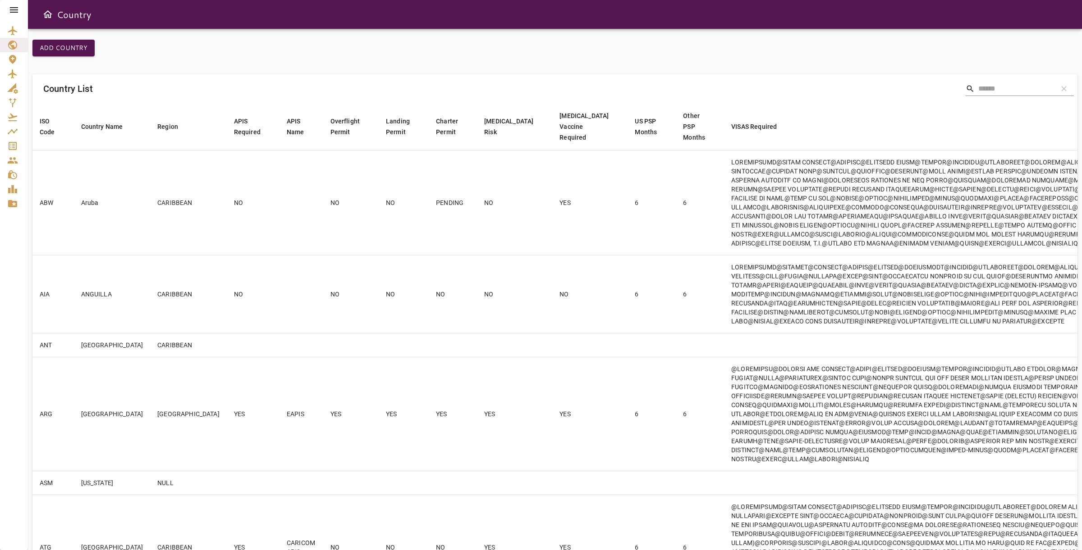
click at [1024, 95] on input "Search" at bounding box center [1014, 89] width 72 height 14
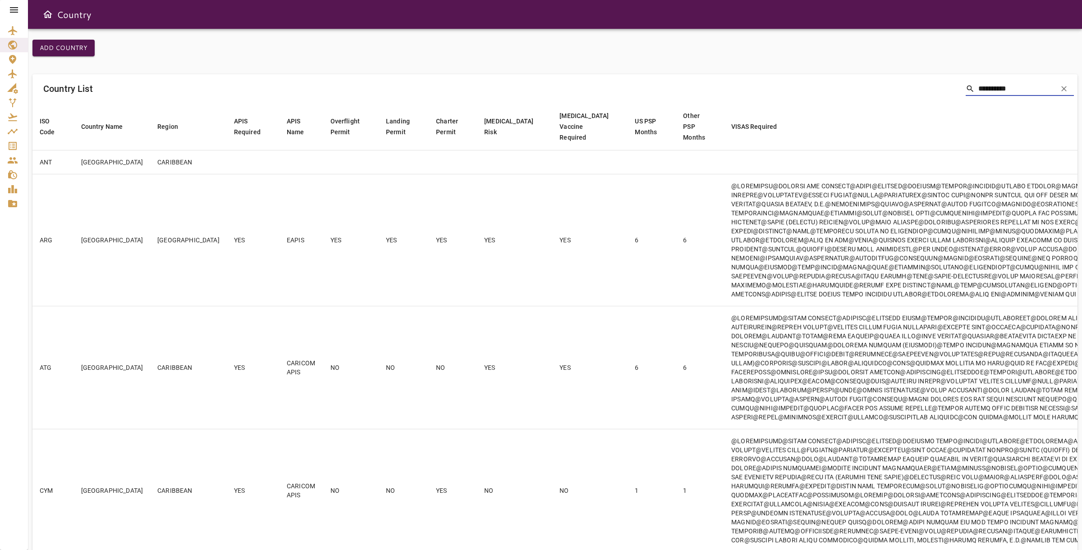
type input "**********"
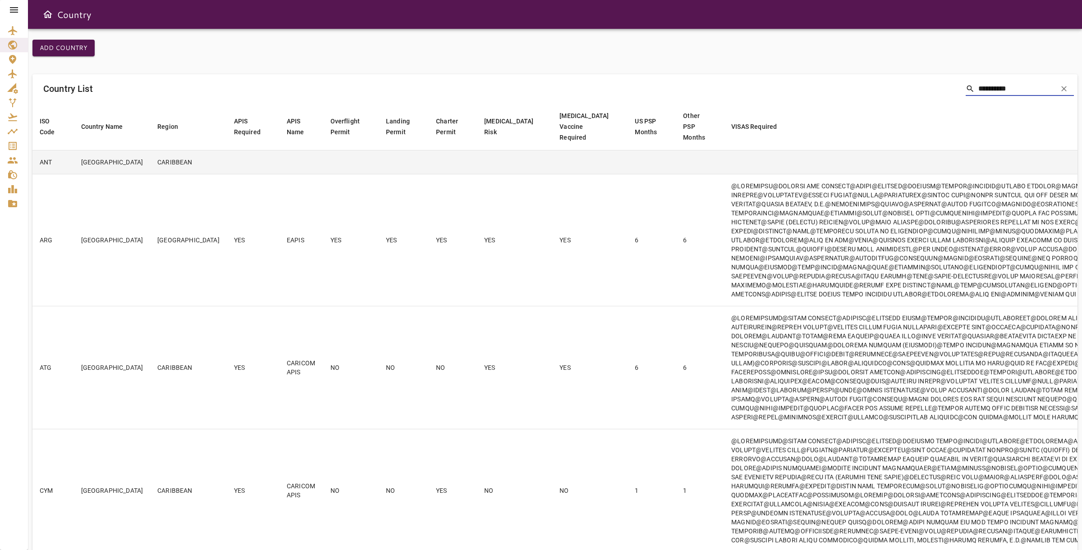
click at [323, 174] on td at bounding box center [351, 162] width 56 height 24
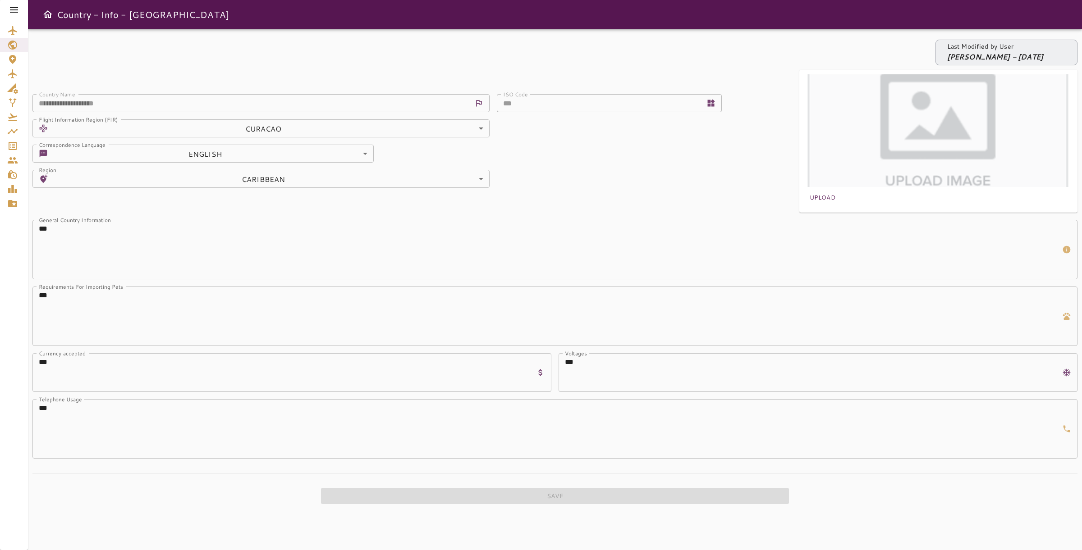
click at [9, 11] on icon at bounding box center [14, 10] width 11 height 11
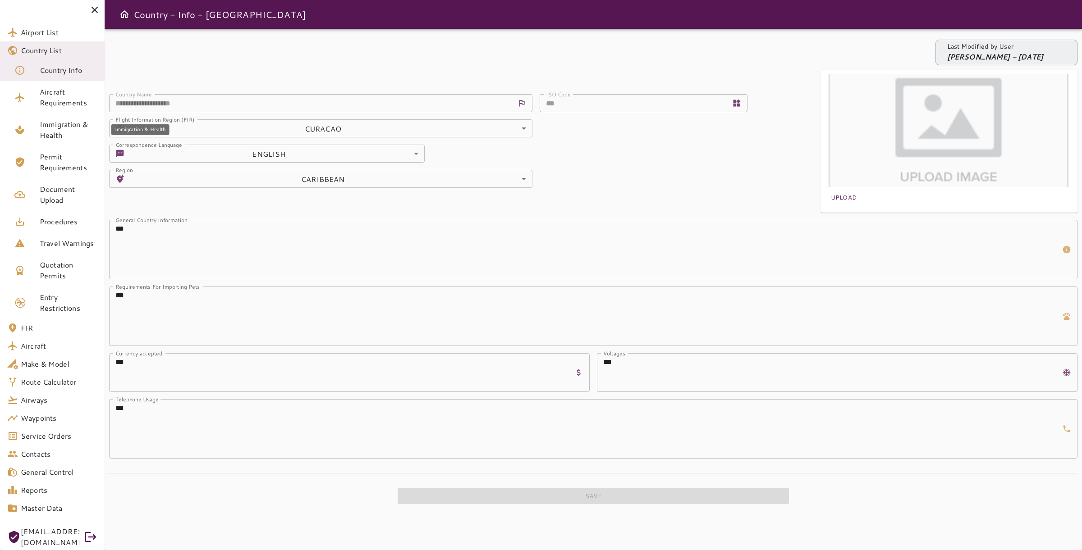
click at [69, 130] on span "Immigration & Health" at bounding box center [69, 130] width 58 height 22
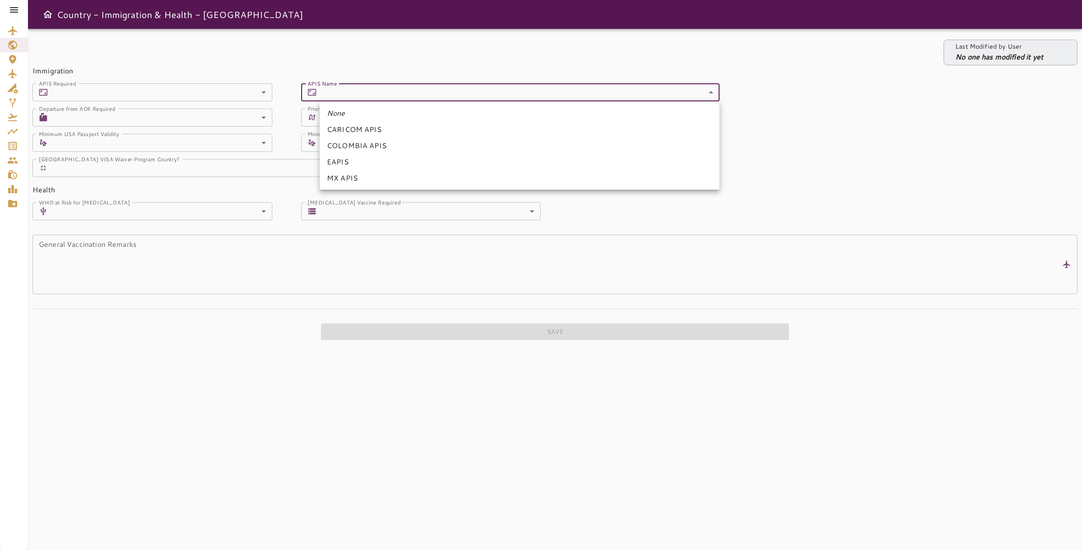
click at [405, 91] on body "Country - Immigration & Health - Netherlands Antilles Last Modified by User No …" at bounding box center [541, 275] width 1082 height 550
drag, startPoint x: 46, startPoint y: 14, endPoint x: 209, endPoint y: 14, distance: 163.2
click at [198, 14] on div at bounding box center [541, 275] width 1082 height 550
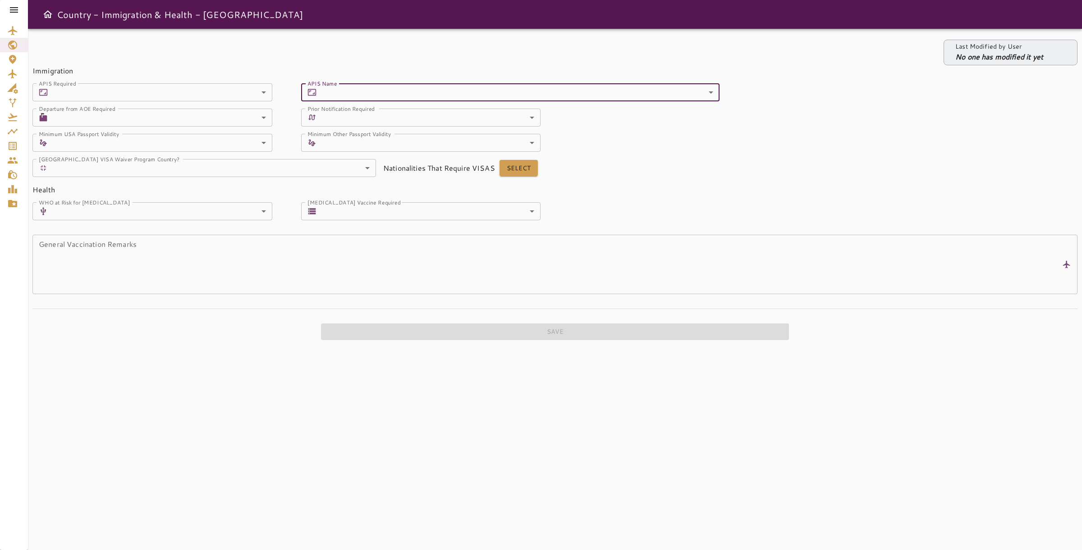
click at [248, 17] on h6 "Country - Immigration & Health - Netherlands Antilles" at bounding box center [180, 14] width 247 height 14
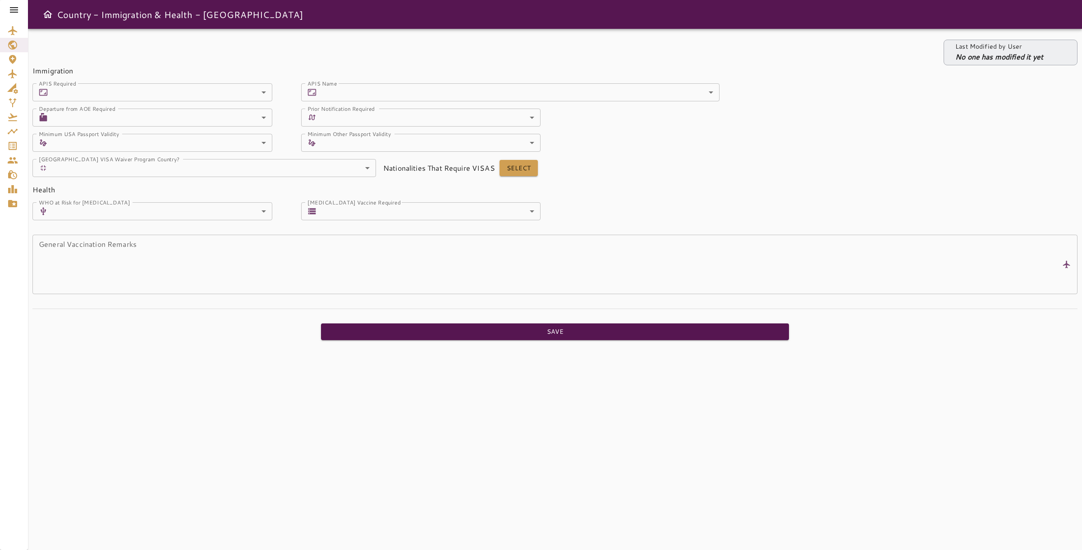
click at [269, 15] on h6 "Country - Immigration & Health - Netherlands Antilles" at bounding box center [180, 14] width 247 height 14
click at [384, 83] on body "Country - Immigration & Health - Netherlands Antilles Last Modified by User No …" at bounding box center [541, 275] width 1082 height 550
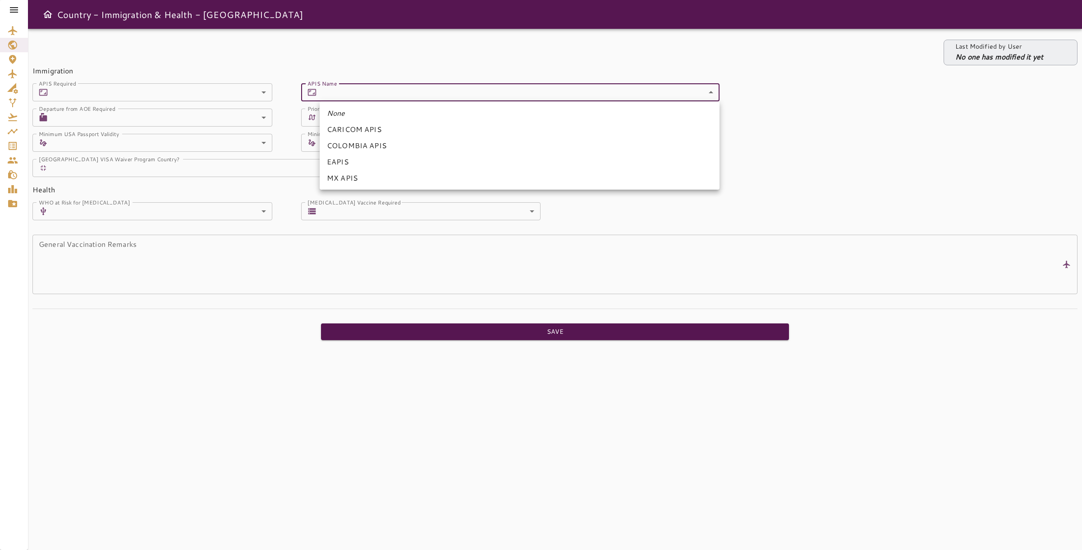
click at [375, 56] on div at bounding box center [541, 275] width 1082 height 550
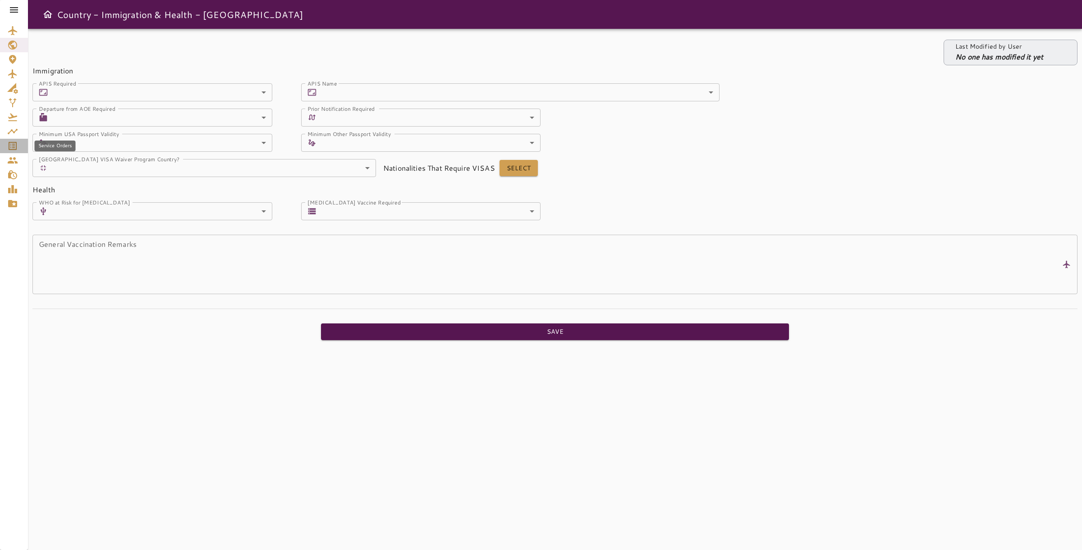
click at [14, 147] on icon "Service Orders" at bounding box center [13, 146] width 8 height 8
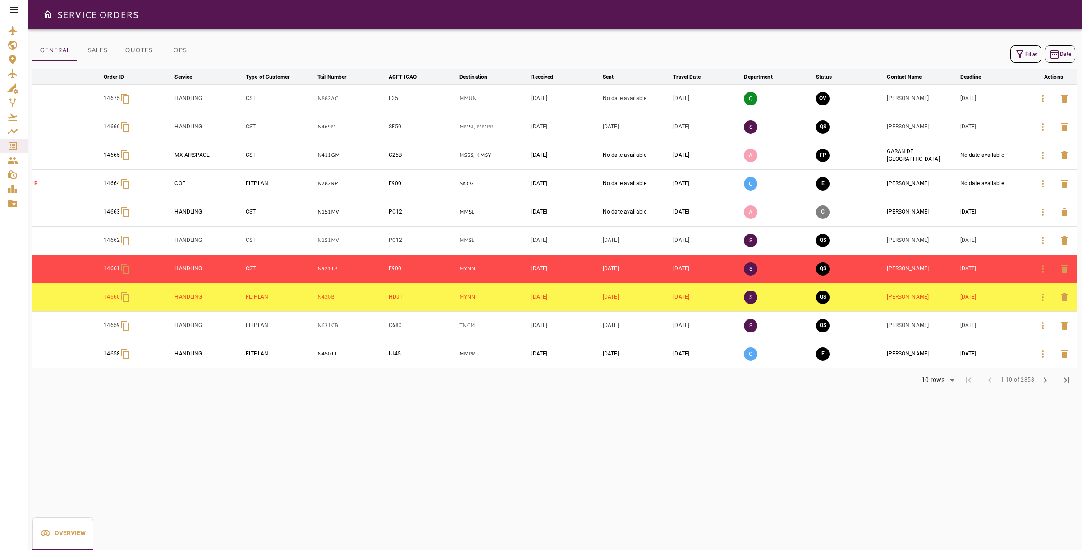
click at [1049, 58] on icon "button" at bounding box center [1054, 54] width 11 height 11
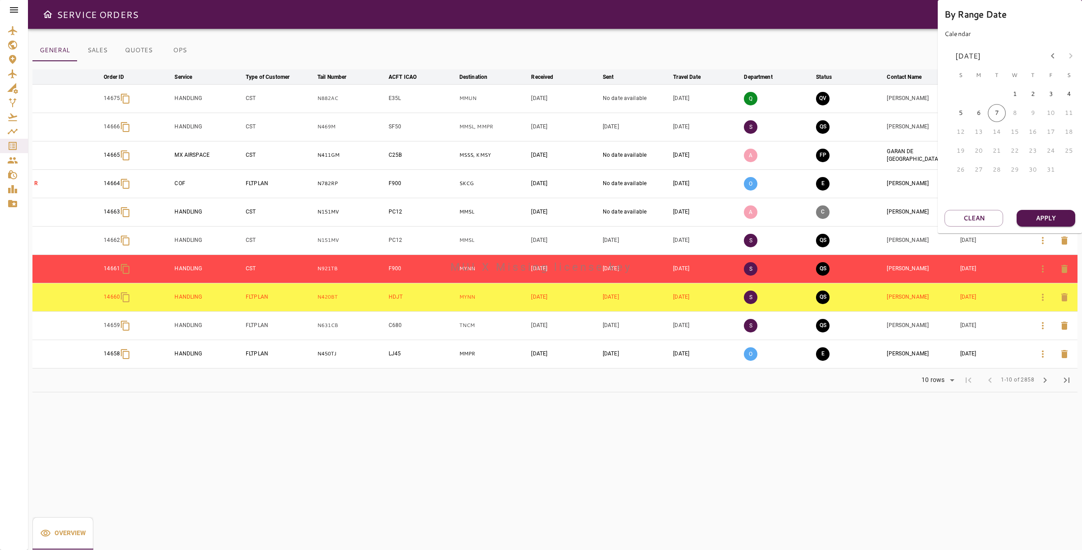
drag, startPoint x: 923, startPoint y: 54, endPoint x: 918, endPoint y: 54, distance: 5.4
click at [918, 54] on div at bounding box center [541, 275] width 1082 height 550
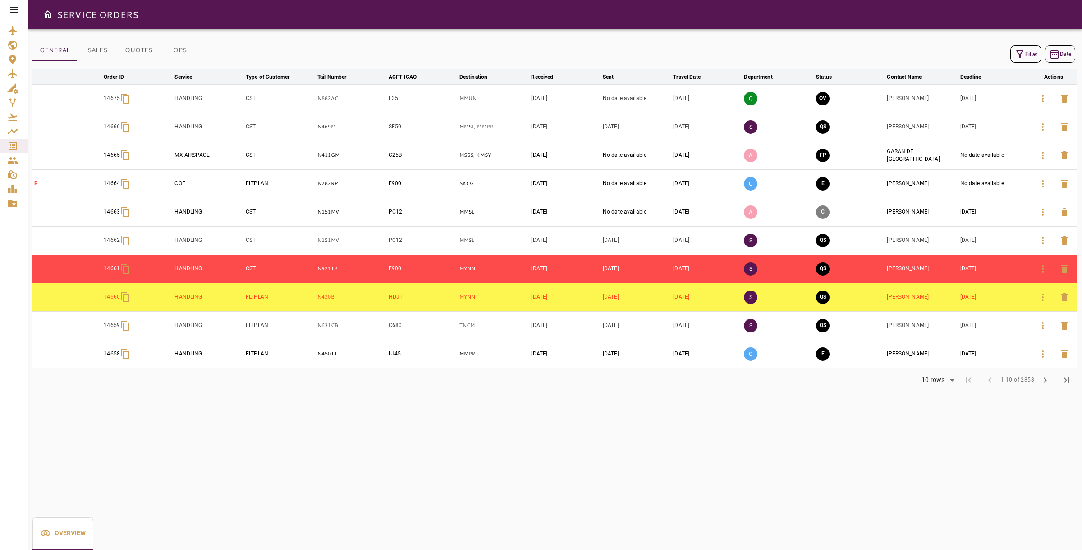
click at [1034, 56] on button "Filter" at bounding box center [1025, 54] width 31 height 17
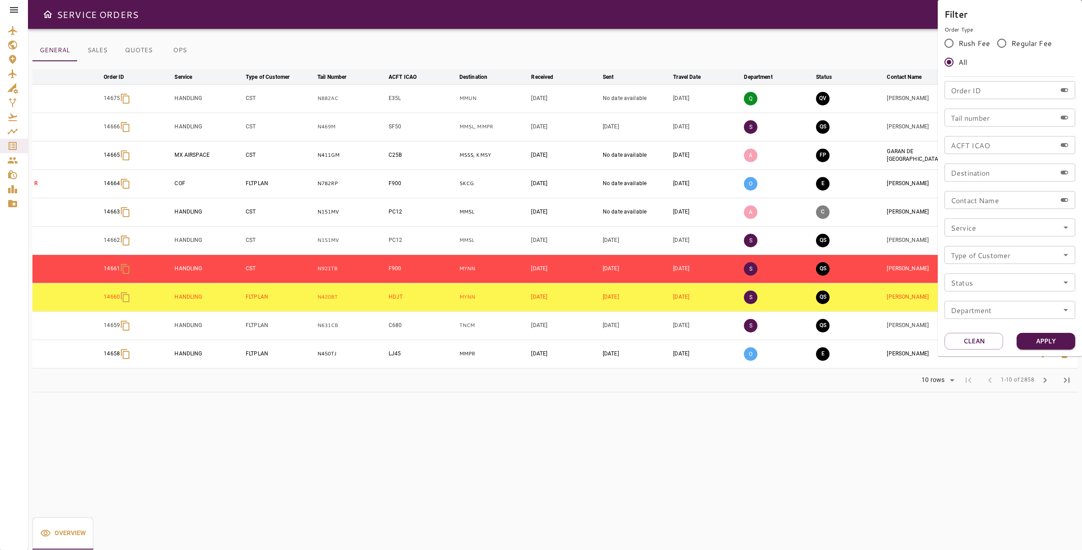
click at [1001, 229] on input "Service" at bounding box center [1009, 227] width 125 height 13
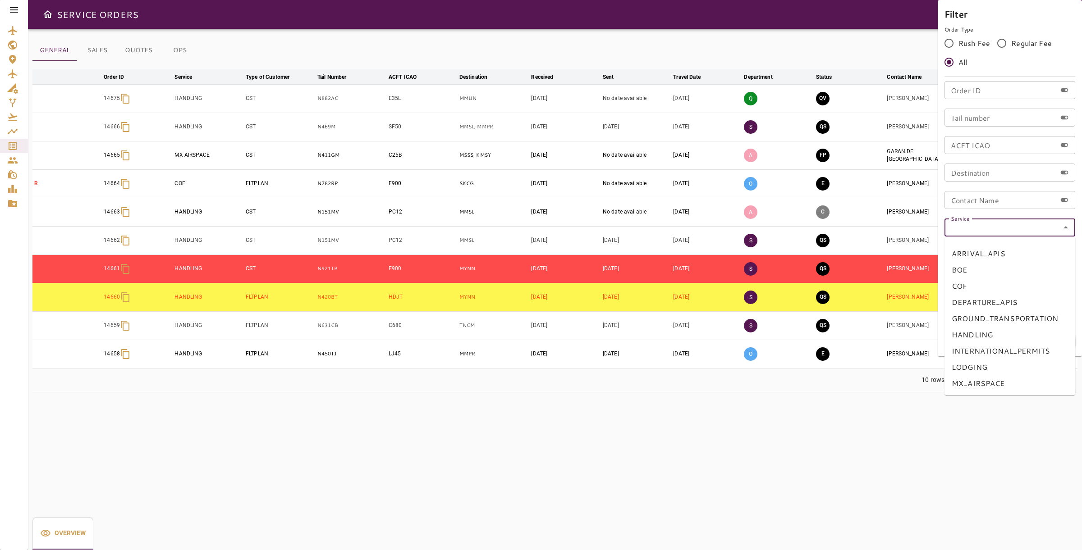
click at [1001, 229] on input "Service" at bounding box center [1009, 227] width 125 height 13
click at [992, 225] on input "Service" at bounding box center [1009, 227] width 125 height 13
click at [1001, 92] on input "Order ID" at bounding box center [1000, 90] width 112 height 18
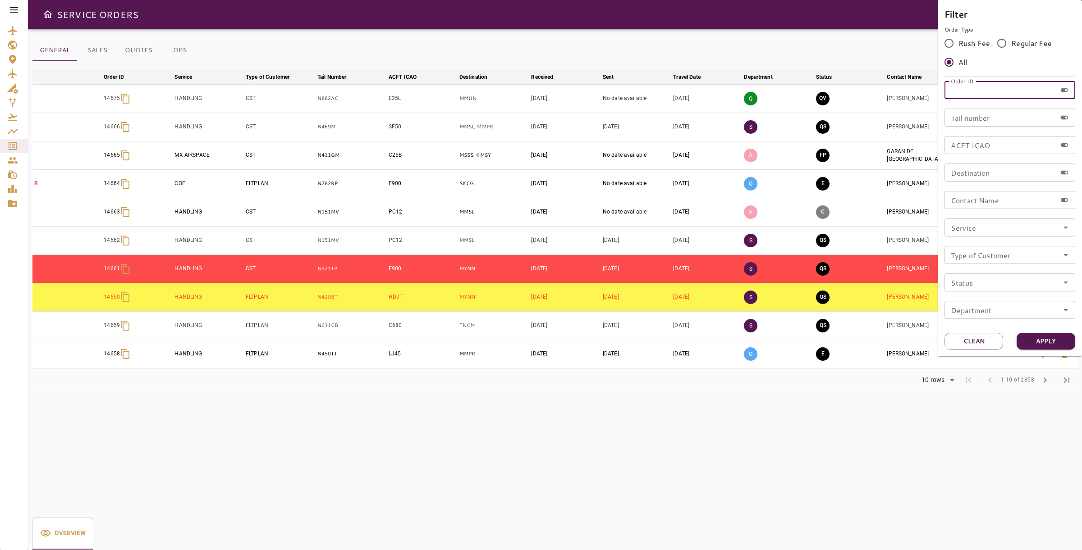
paste input "*****"
type input "*****"
click at [1055, 337] on button "Apply" at bounding box center [1045, 341] width 59 height 17
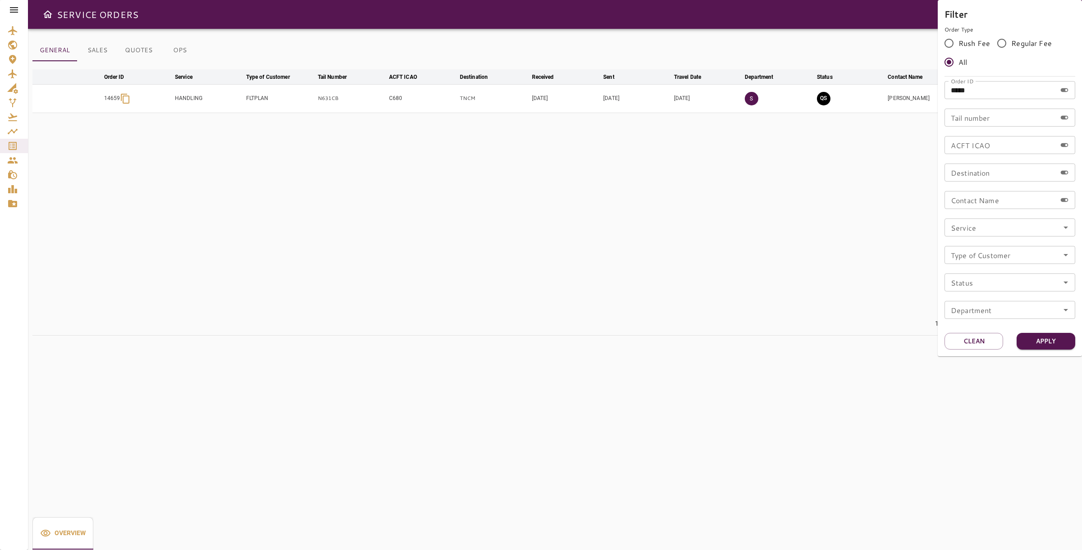
click at [826, 132] on div at bounding box center [541, 275] width 1082 height 550
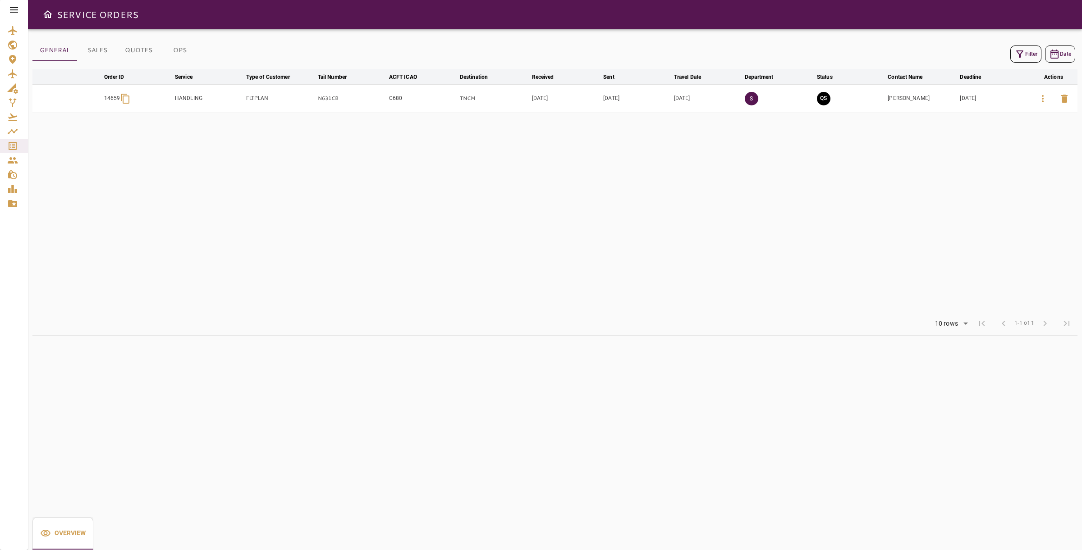
click at [862, 102] on td "QS" at bounding box center [850, 98] width 71 height 28
click at [1037, 98] on icon "button" at bounding box center [1042, 98] width 11 height 11
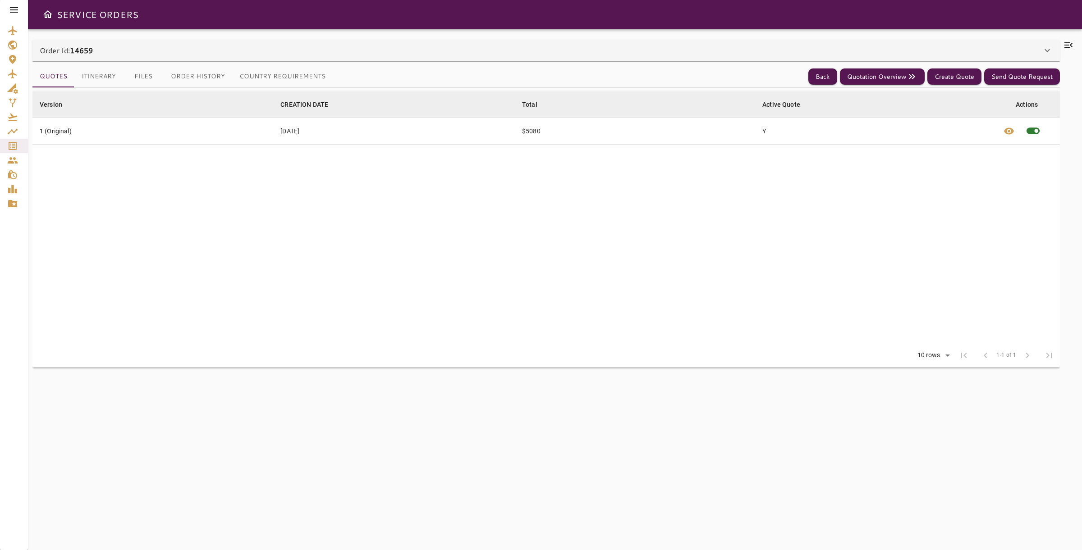
click at [153, 128] on td "1 (Original)" at bounding box center [152, 131] width 241 height 27
click at [102, 77] on button "Itinerary" at bounding box center [98, 77] width 49 height 22
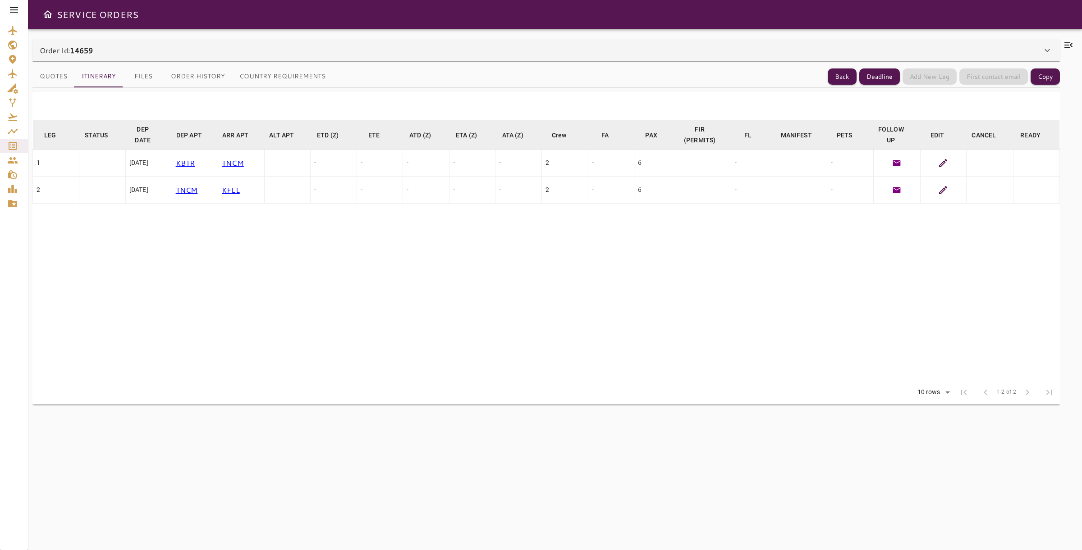
click at [189, 164] on p "KBTR" at bounding box center [195, 163] width 39 height 11
click at [953, 168] on div at bounding box center [943, 163] width 39 height 11
click at [940, 162] on icon at bounding box center [942, 163] width 11 height 11
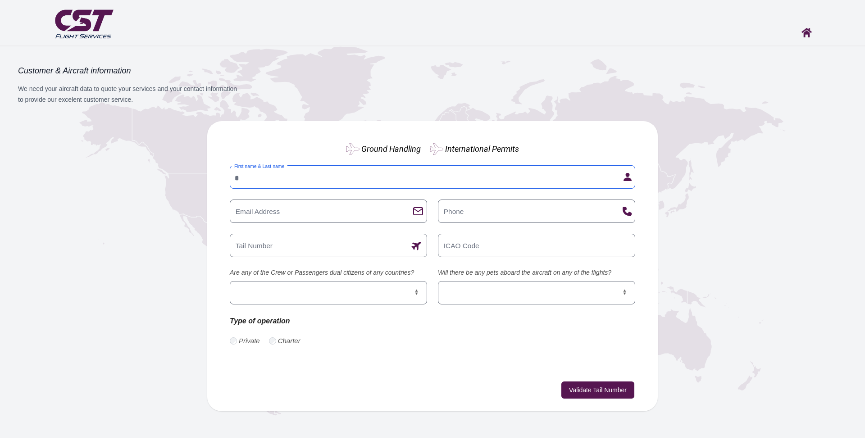
click at [334, 181] on input "First name & Last name" at bounding box center [433, 176] width 406 height 23
type input "**********"
type input "*"
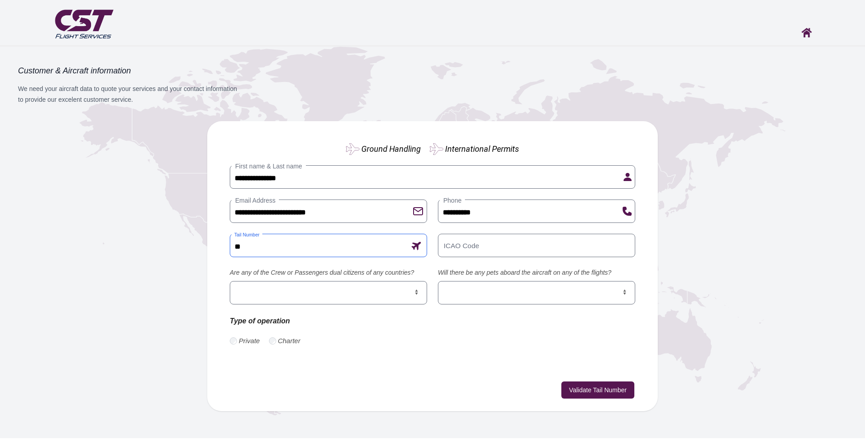
type input "*"
type input "******"
type input "****"
type input "******"
click at [415, 297] on select "*** **" at bounding box center [328, 292] width 197 height 23
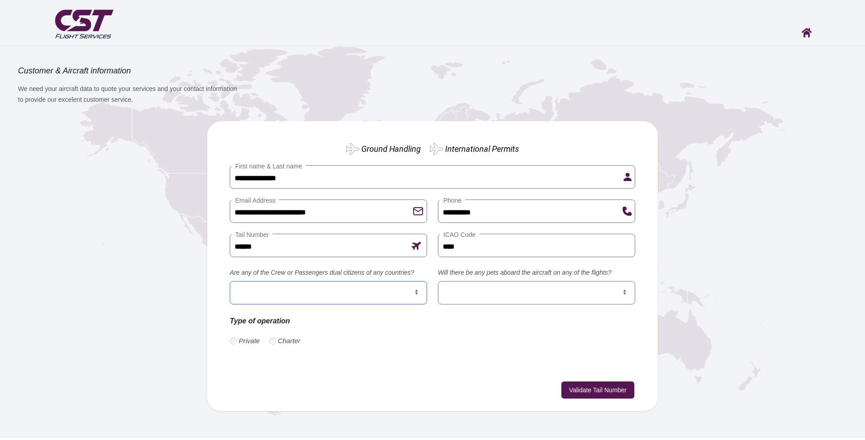
select select "***"
click at [230, 281] on select "*** **" at bounding box center [328, 292] width 197 height 23
click at [505, 293] on select "*** **" at bounding box center [536, 292] width 197 height 23
select select "***"
click at [438, 281] on select "*** **" at bounding box center [536, 292] width 197 height 23
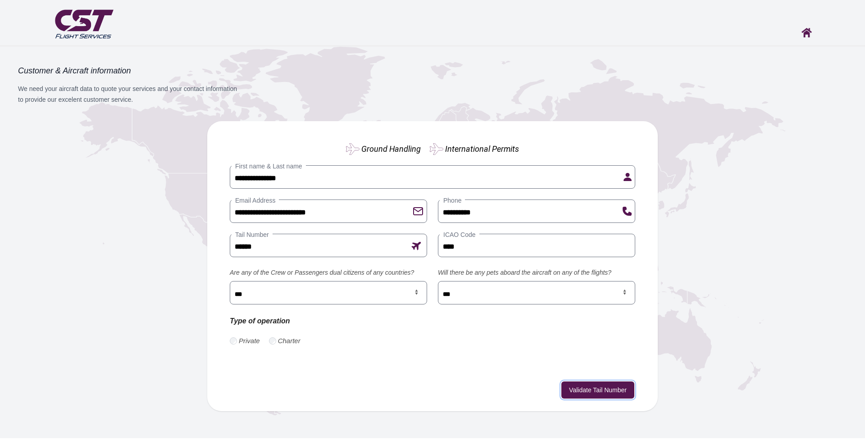
click at [610, 395] on button "Validate Tail Number" at bounding box center [598, 390] width 73 height 17
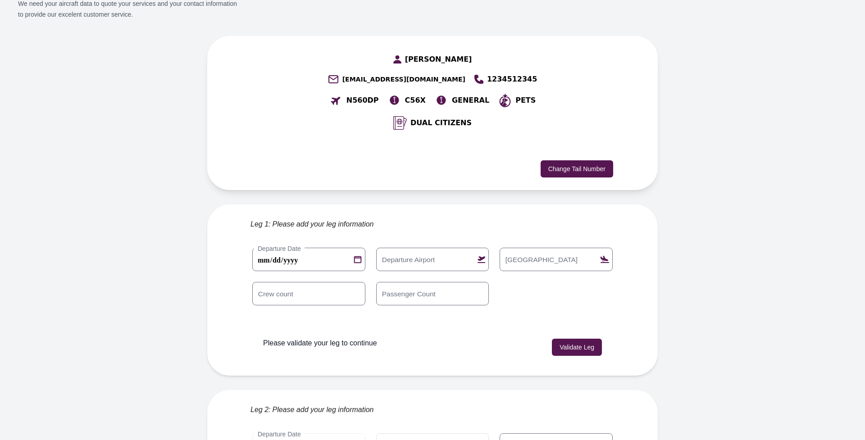
scroll to position [86, 0]
click at [412, 254] on label "Departure Airport" at bounding box center [408, 259] width 61 height 10
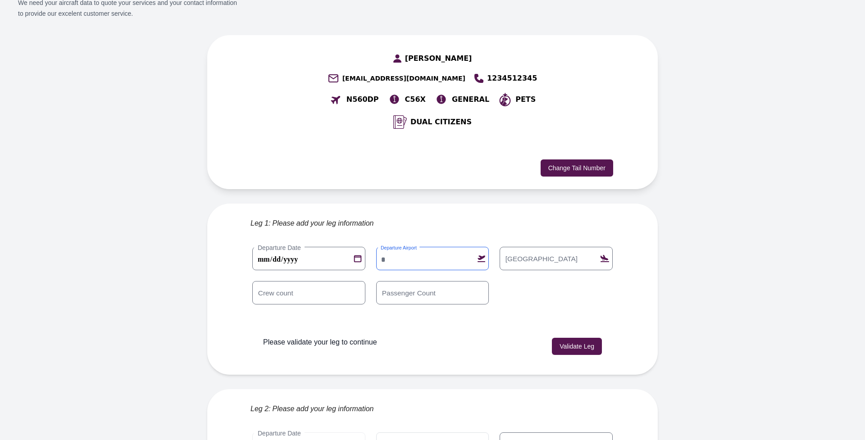
click at [412, 247] on input "Departure Airport" at bounding box center [432, 258] width 113 height 23
type input "****"
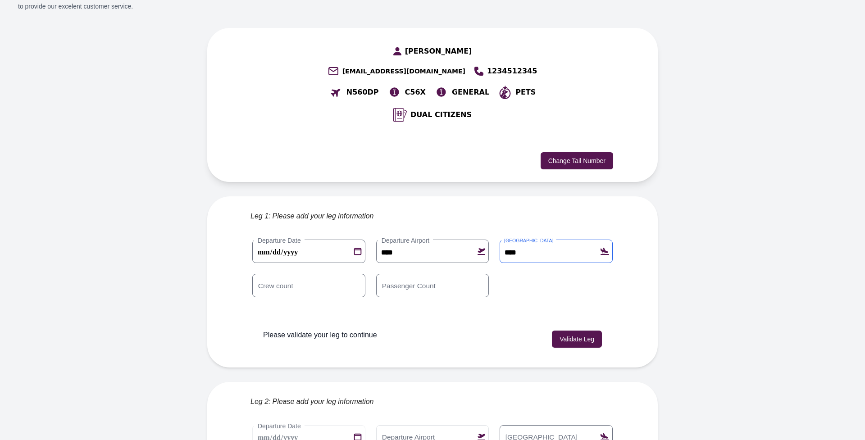
scroll to position [96, 0]
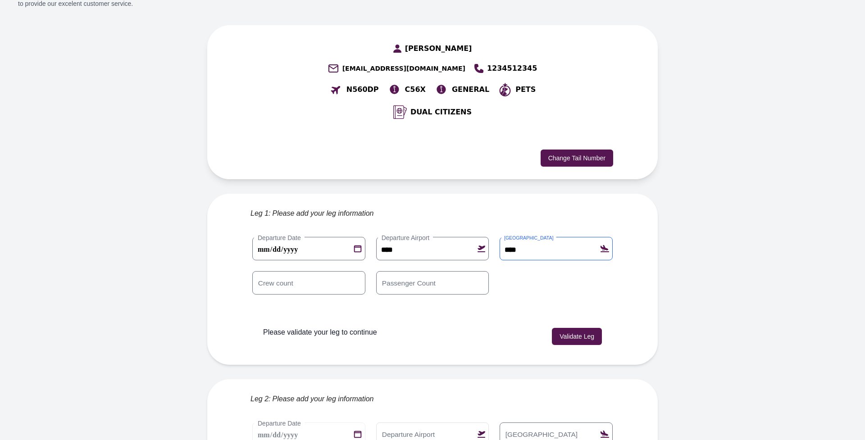
type input "****"
click at [478, 271] on input "*" at bounding box center [432, 282] width 113 height 23
type input "*"
click at [478, 271] on input "*" at bounding box center [432, 282] width 113 height 23
click at [577, 328] on button "Validate Leg" at bounding box center [577, 336] width 50 height 17
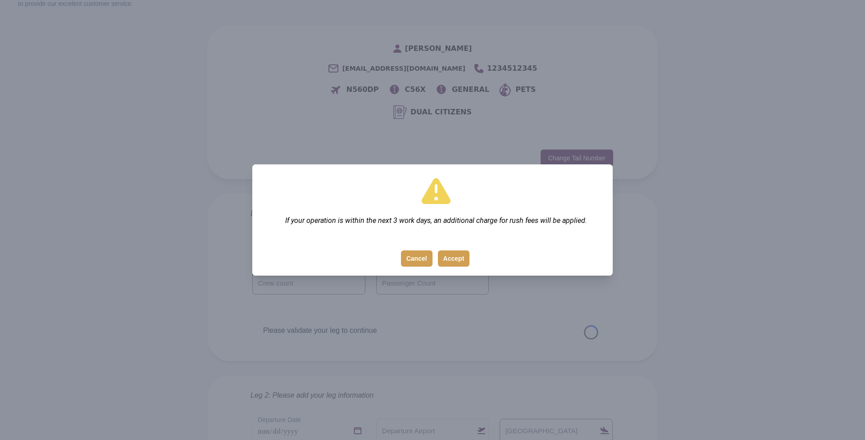
click at [450, 256] on button "Accept" at bounding box center [454, 259] width 32 height 16
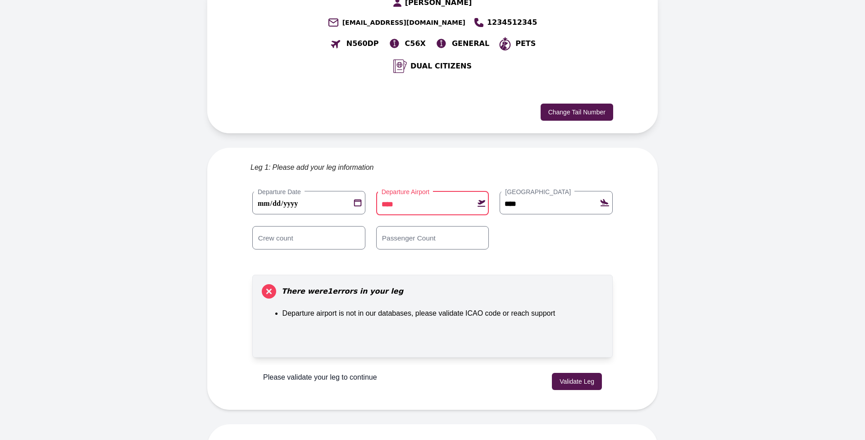
scroll to position [144, 0]
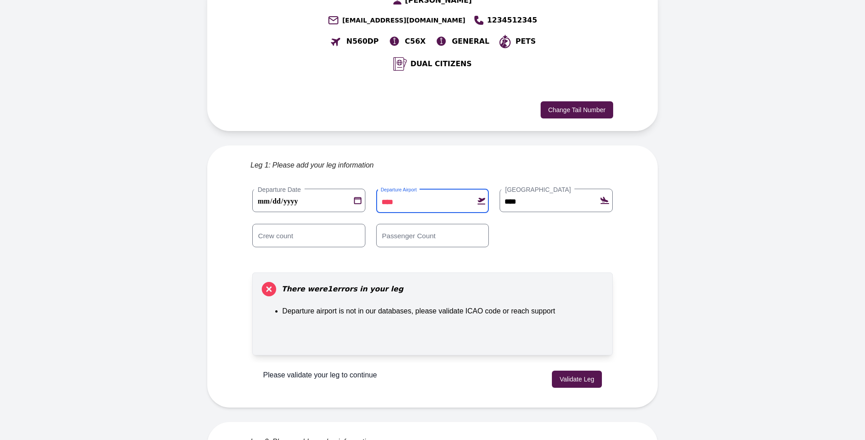
click at [425, 192] on input "****" at bounding box center [432, 201] width 113 height 24
click at [567, 371] on button "Validate Leg" at bounding box center [577, 379] width 50 height 17
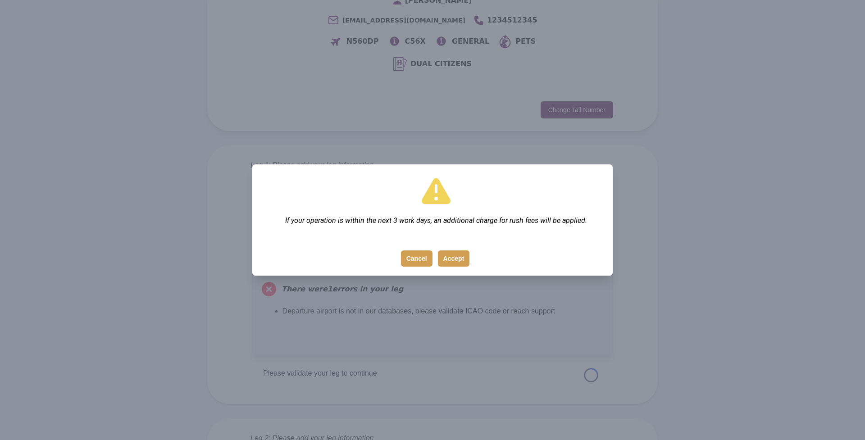
click at [447, 261] on button "Accept" at bounding box center [454, 259] width 32 height 16
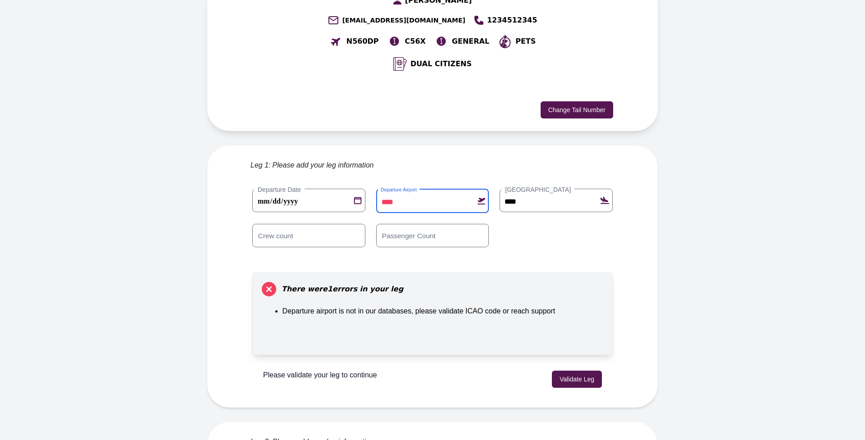
click at [424, 189] on input "****" at bounding box center [432, 201] width 113 height 24
click at [421, 189] on input "****" at bounding box center [432, 201] width 113 height 24
type input "****"
click at [573, 371] on button "Validate Leg" at bounding box center [577, 379] width 50 height 17
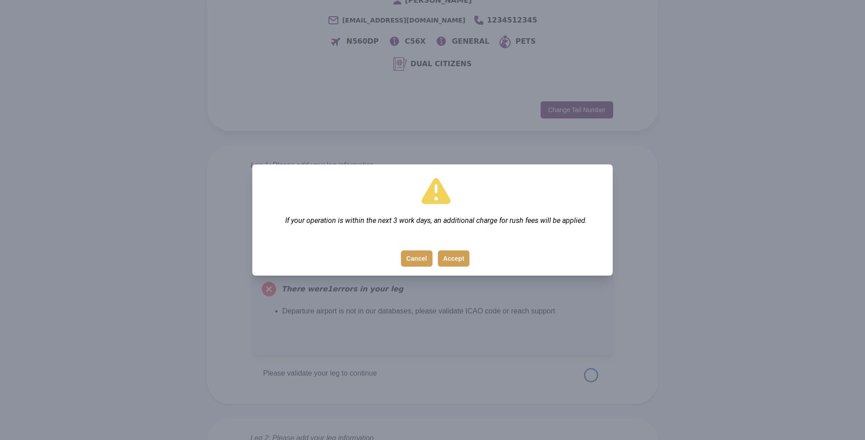
click at [448, 254] on button "Accept" at bounding box center [454, 259] width 32 height 16
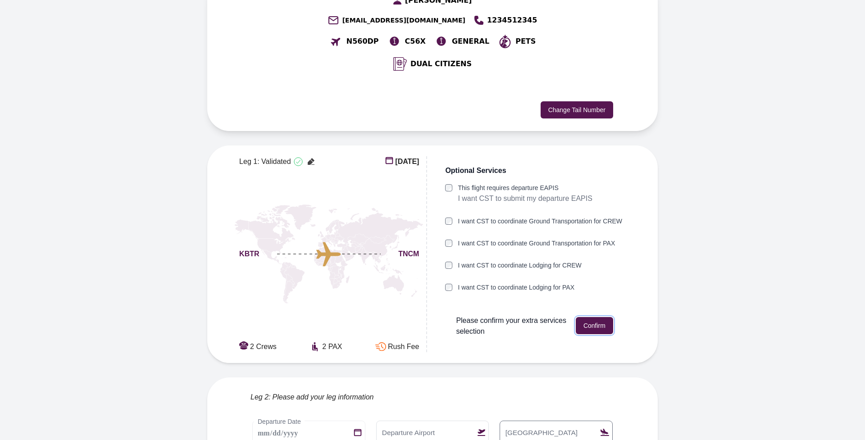
click at [596, 317] on button "Confirm" at bounding box center [594, 325] width 37 height 17
type input "****"
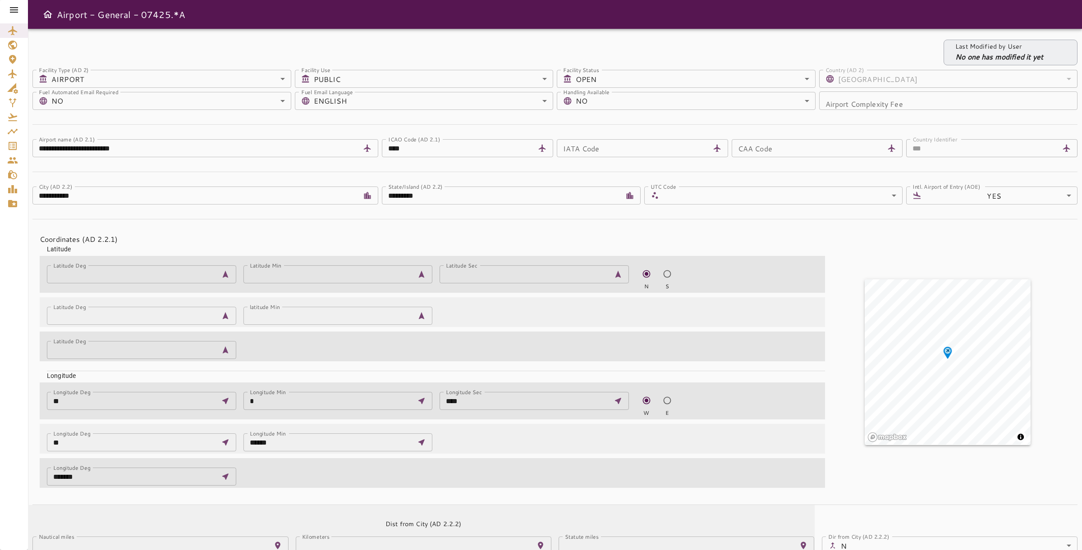
drag, startPoint x: 139, startPoint y: 16, endPoint x: 179, endPoint y: 15, distance: 40.1
click at [179, 15] on h6 "Airport - General - 07425.*A" at bounding box center [121, 14] width 128 height 14
drag, startPoint x: 192, startPoint y: 15, endPoint x: 151, endPoint y: 14, distance: 41.0
click at [151, 15] on div "Airport - General - 07425.*A" at bounding box center [555, 14] width 1054 height 29
click at [8, 9] on div at bounding box center [14, 10] width 28 height 20
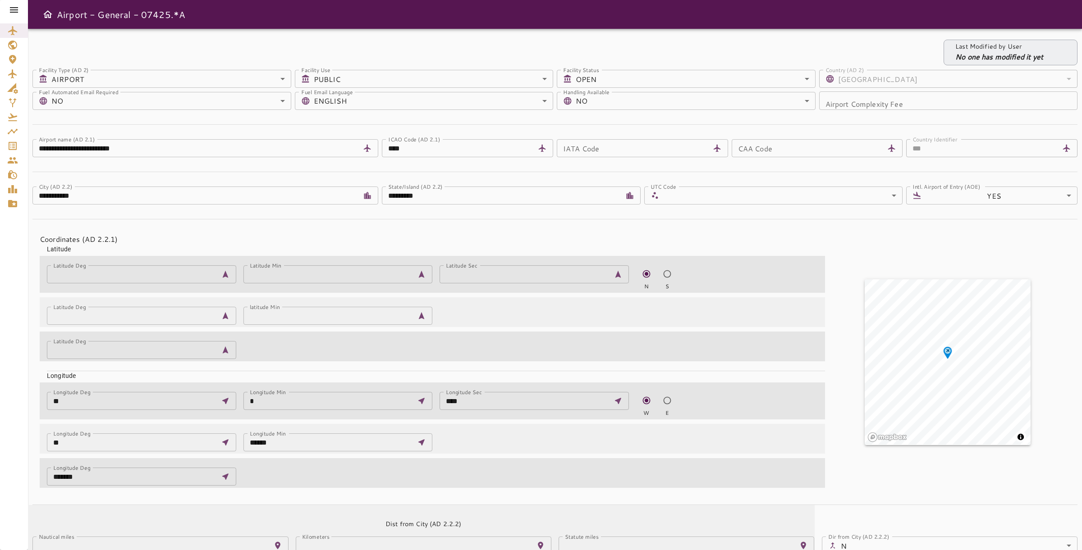
click at [14, 9] on icon at bounding box center [14, 10] width 11 height 11
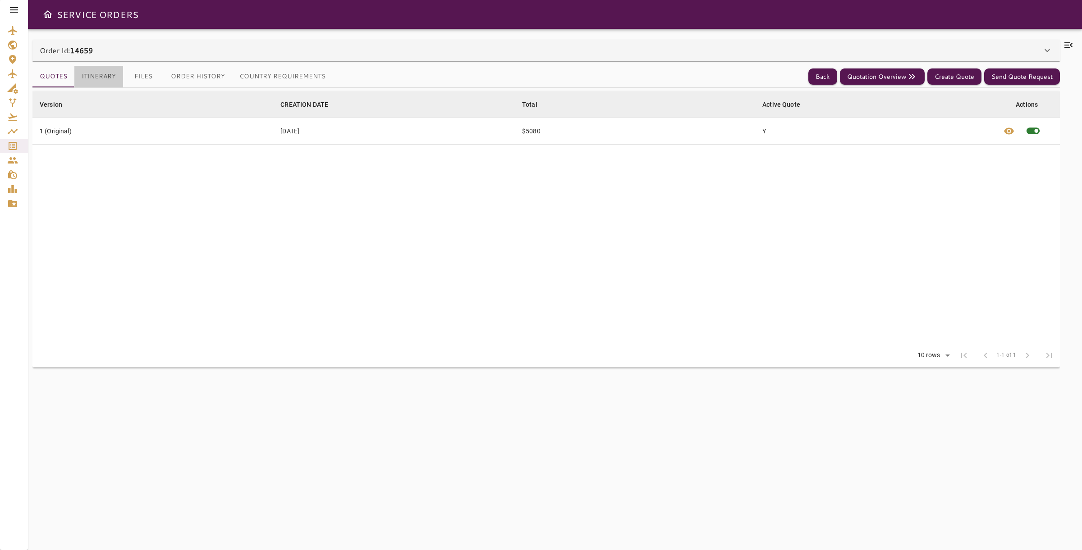
click at [82, 73] on button "Itinerary" at bounding box center [98, 77] width 49 height 22
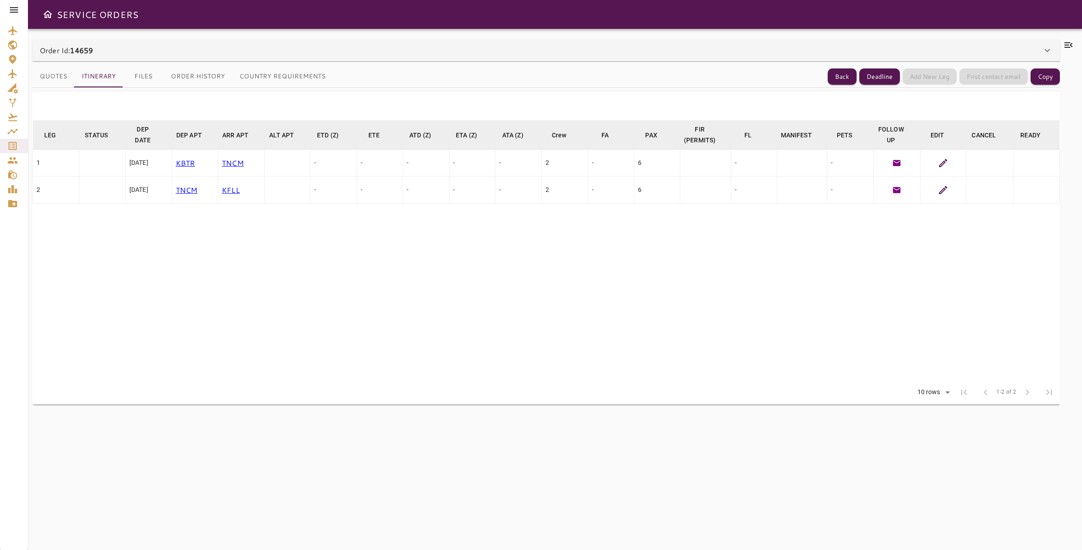
click at [18, 9] on icon at bounding box center [14, 10] width 11 height 11
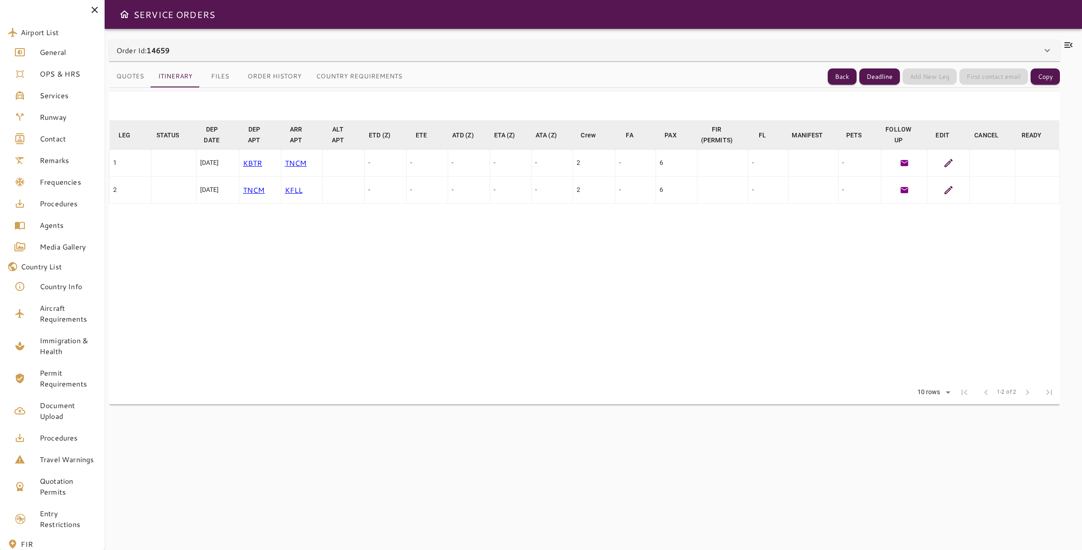
click at [946, 187] on icon at bounding box center [948, 190] width 11 height 11
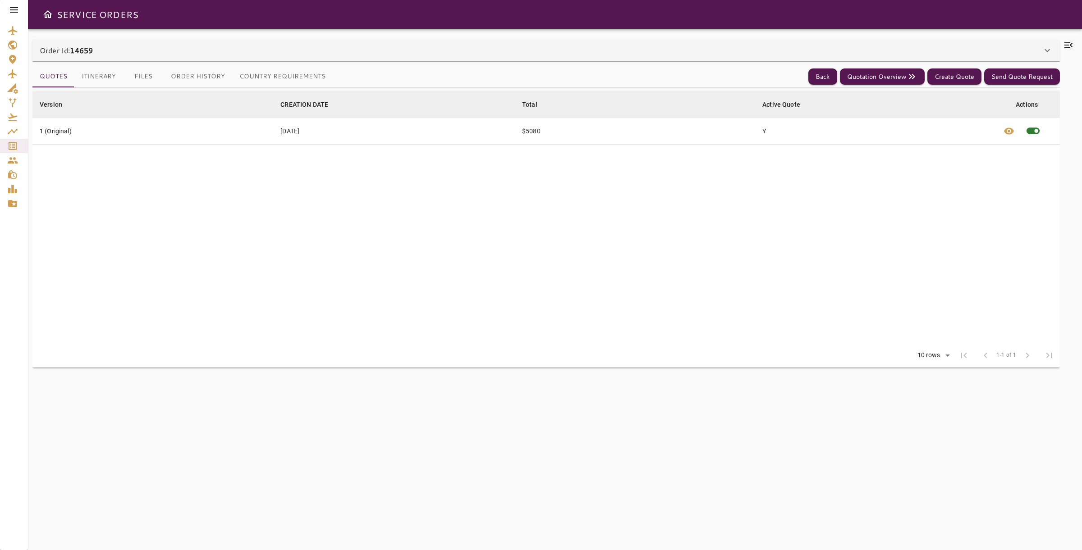
click at [99, 77] on button "Itinerary" at bounding box center [98, 77] width 49 height 22
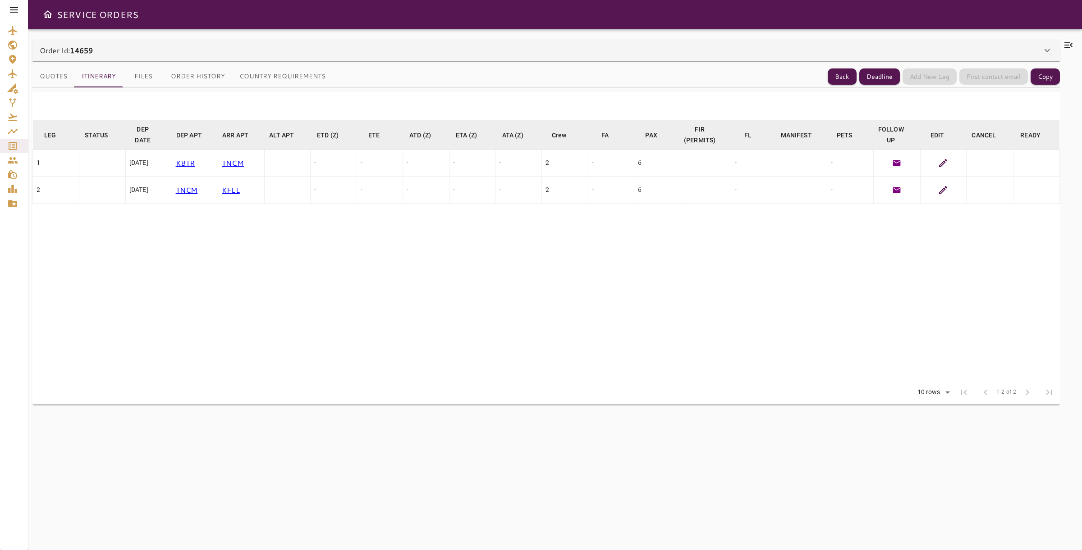
click at [148, 79] on button "Files" at bounding box center [143, 77] width 41 height 22
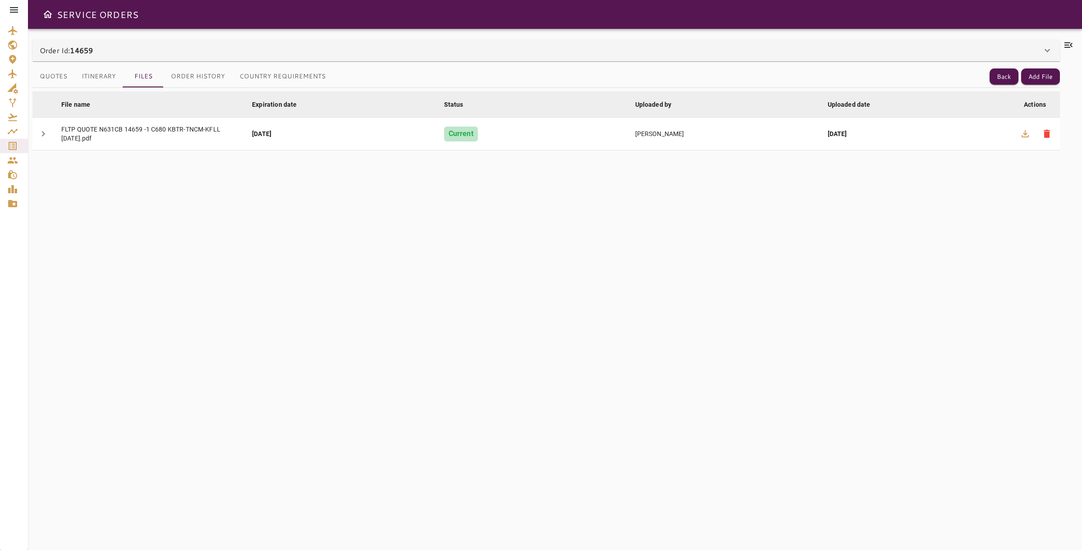
click at [88, 83] on button "Itinerary" at bounding box center [98, 77] width 49 height 22
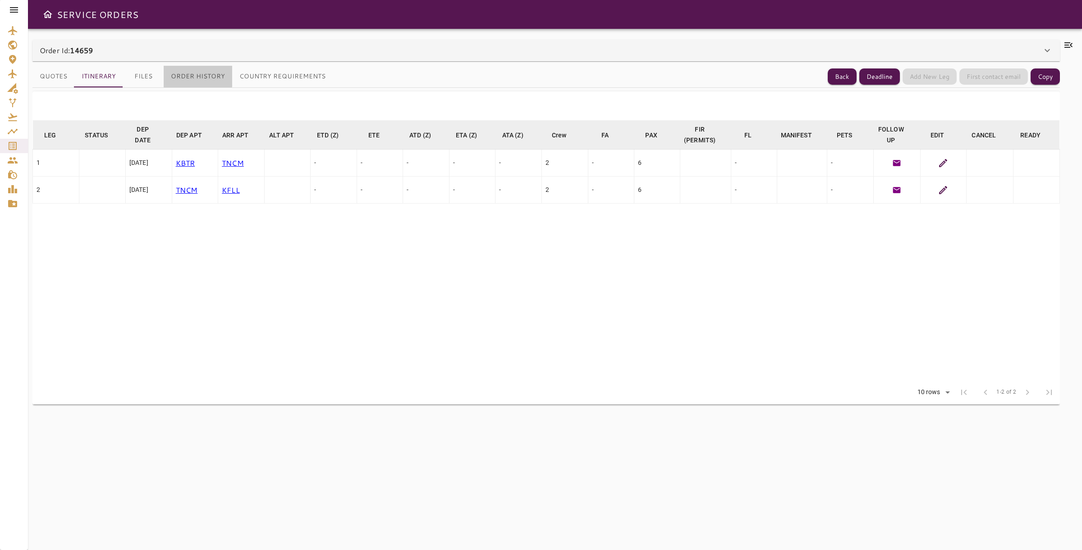
click at [178, 74] on button "Order History" at bounding box center [198, 77] width 69 height 22
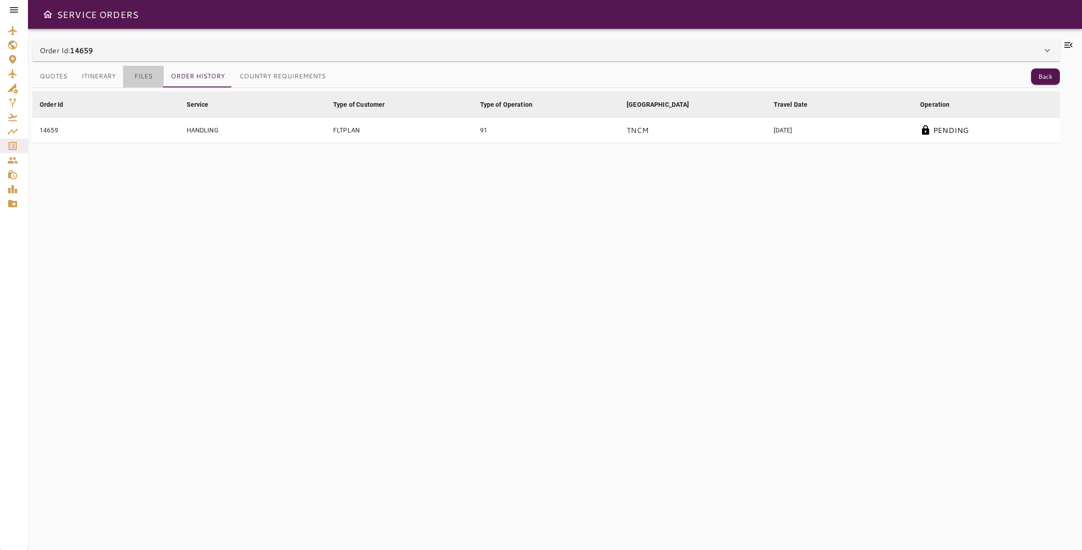
click at [146, 76] on button "Files" at bounding box center [143, 77] width 41 height 22
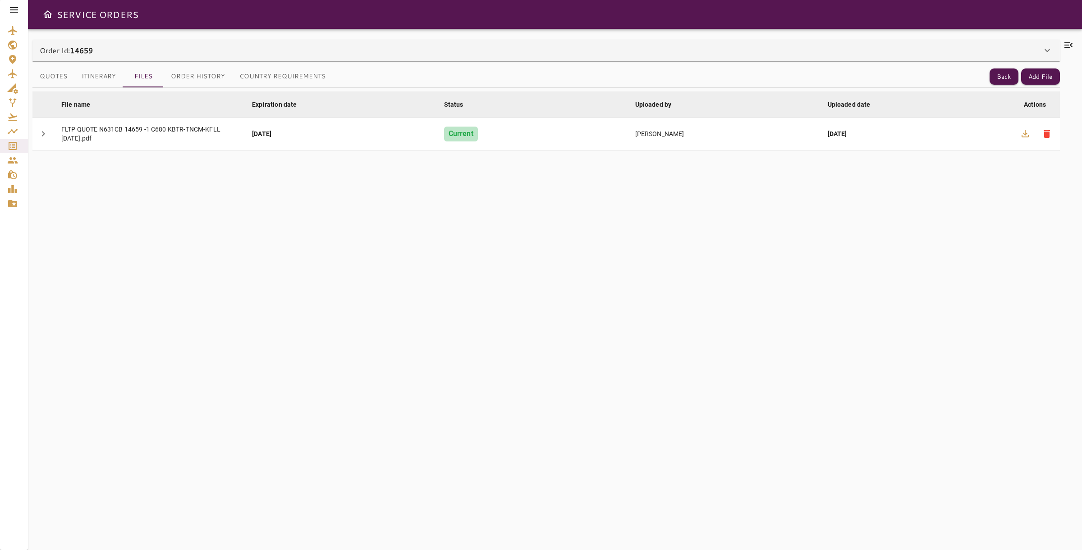
click at [1075, 50] on div at bounding box center [1069, 290] width 18 height 500
click at [1074, 44] on div at bounding box center [1069, 290] width 18 height 500
click at [1071, 44] on icon at bounding box center [1068, 44] width 8 height 5
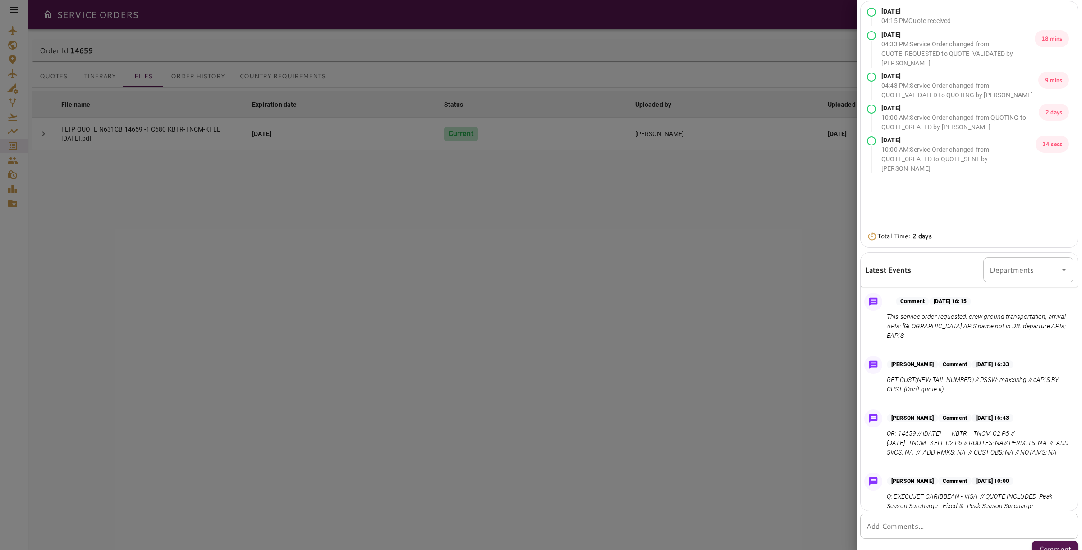
scroll to position [4, 0]
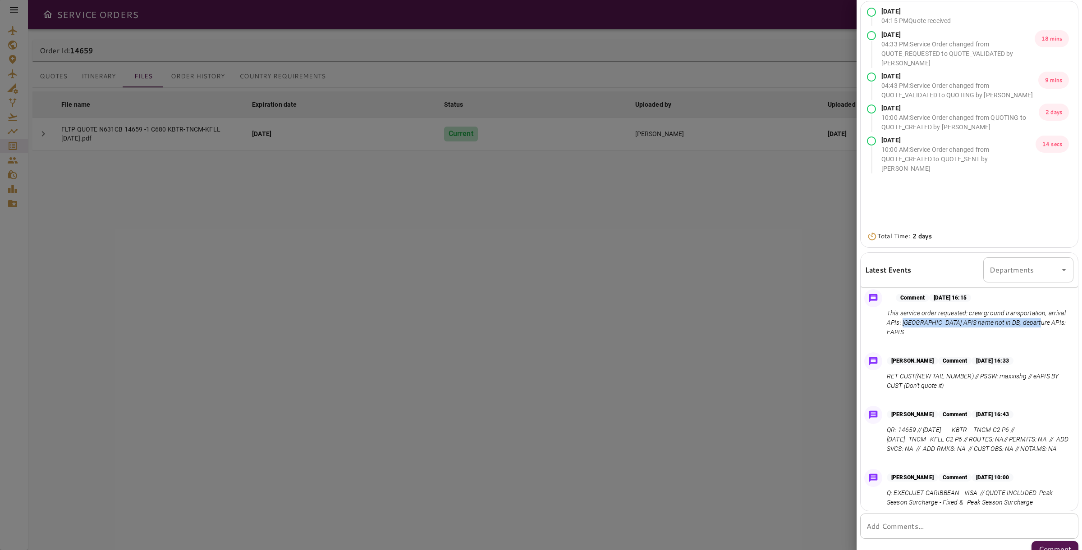
drag, startPoint x: 903, startPoint y: 325, endPoint x: 1031, endPoint y: 320, distance: 127.6
click at [1031, 320] on p "This service order requested: crew ground transportation, arrival APIs: [GEOGRA…" at bounding box center [978, 323] width 183 height 28
click at [1015, 310] on p "This service order requested: crew ground transportation, arrival APIs: [GEOGRA…" at bounding box center [978, 323] width 183 height 28
drag, startPoint x: 885, startPoint y: 311, endPoint x: 968, endPoint y: 310, distance: 83.4
click at [968, 310] on div "Comment [DATE] 16:15 This service order requested: crew ground transportation, …" at bounding box center [968, 315] width 217 height 59
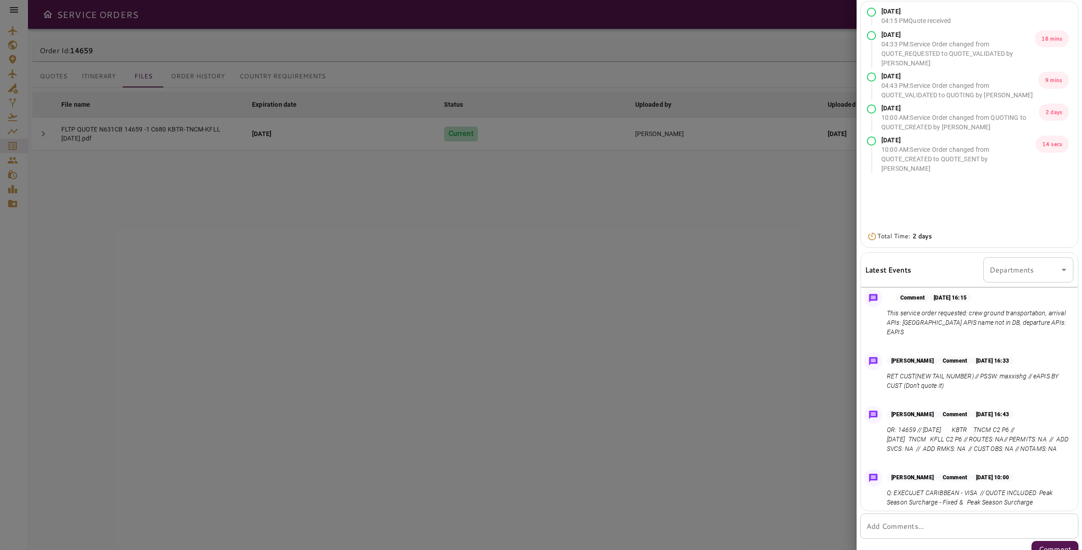
click at [972, 315] on p "This service order requested: crew ground transportation, arrival APIs: [GEOGRA…" at bounding box center [978, 323] width 183 height 28
drag, startPoint x: 966, startPoint y: 315, endPoint x: 1045, endPoint y: 312, distance: 79.0
click at [1045, 312] on p "This service order requested: crew ground transportation, arrival APIs: [GEOGRA…" at bounding box center [978, 323] width 183 height 28
click at [1042, 324] on p "This service order requested: crew ground transportation, arrival APIs: [GEOGRA…" at bounding box center [978, 323] width 183 height 28
drag, startPoint x: 955, startPoint y: 352, endPoint x: 890, endPoint y: 309, distance: 77.4
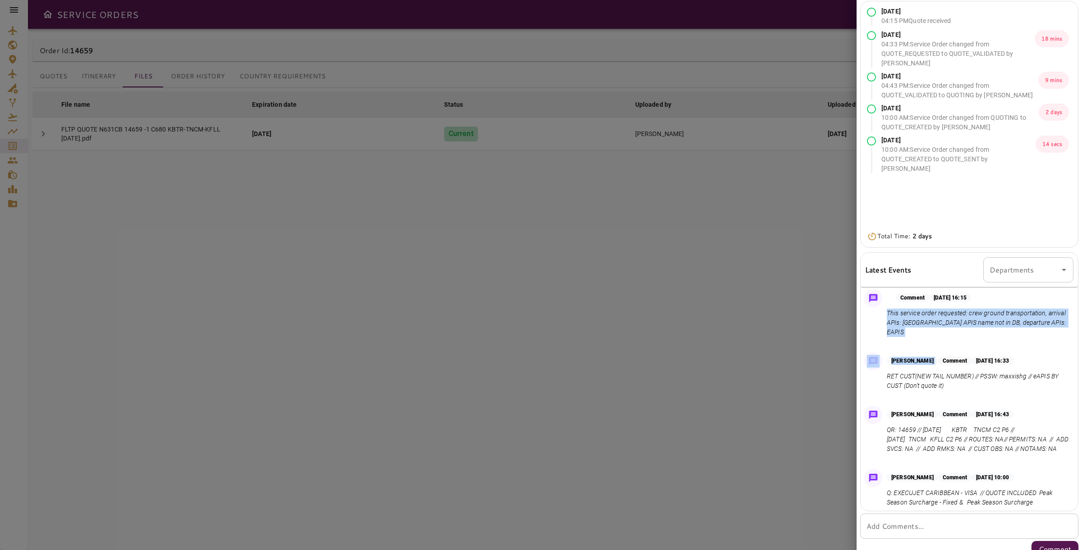
click at [890, 307] on div "Comment [DATE] 16:15 This service order requested: crew ground transportation, …" at bounding box center [967, 398] width 221 height 225
click at [890, 309] on p "This service order requested: crew ground transportation, arrival APIs: [GEOGRA…" at bounding box center [978, 323] width 183 height 28
drag, startPoint x: 925, startPoint y: 335, endPoint x: 889, endPoint y: 311, distance: 43.6
click at [889, 311] on p "This service order requested: crew ground transportation, arrival APIs: [GEOGRA…" at bounding box center [978, 323] width 183 height 28
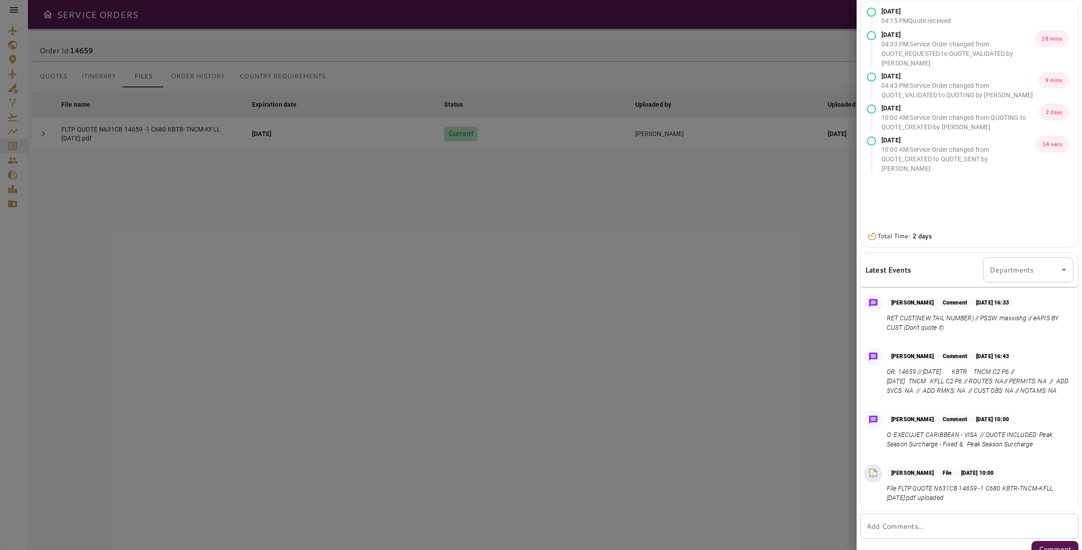
scroll to position [0, 0]
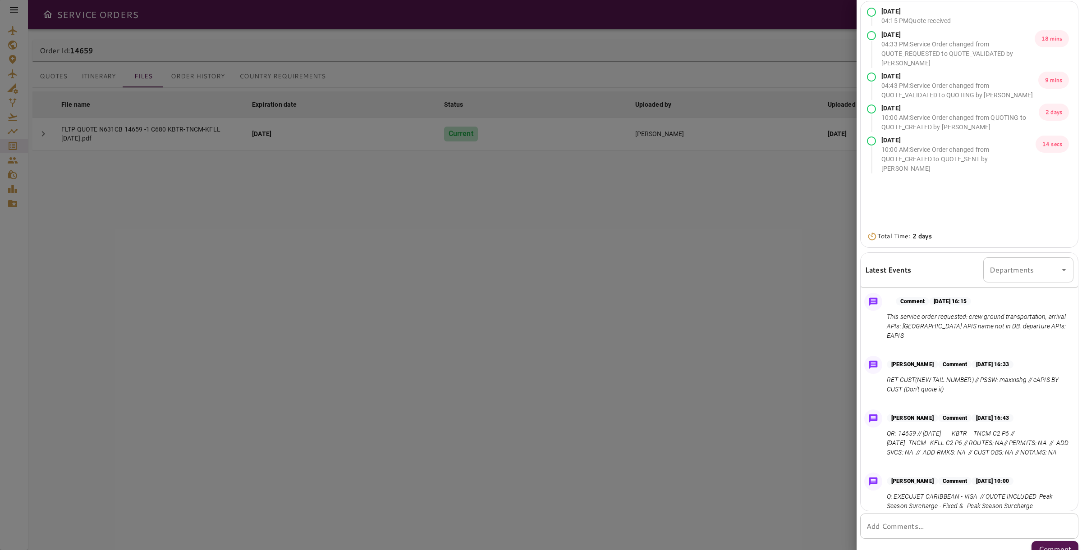
click at [939, 335] on p "This service order requested: crew ground transportation, arrival APIs: [GEOGRA…" at bounding box center [978, 326] width 183 height 28
drag, startPoint x: 951, startPoint y: 335, endPoint x: 887, endPoint y: 315, distance: 67.0
click at [887, 315] on p "This service order requested: crew ground transportation, arrival APIs: [GEOGRA…" at bounding box center [978, 326] width 183 height 28
